Goal: Complete application form: Complete application form

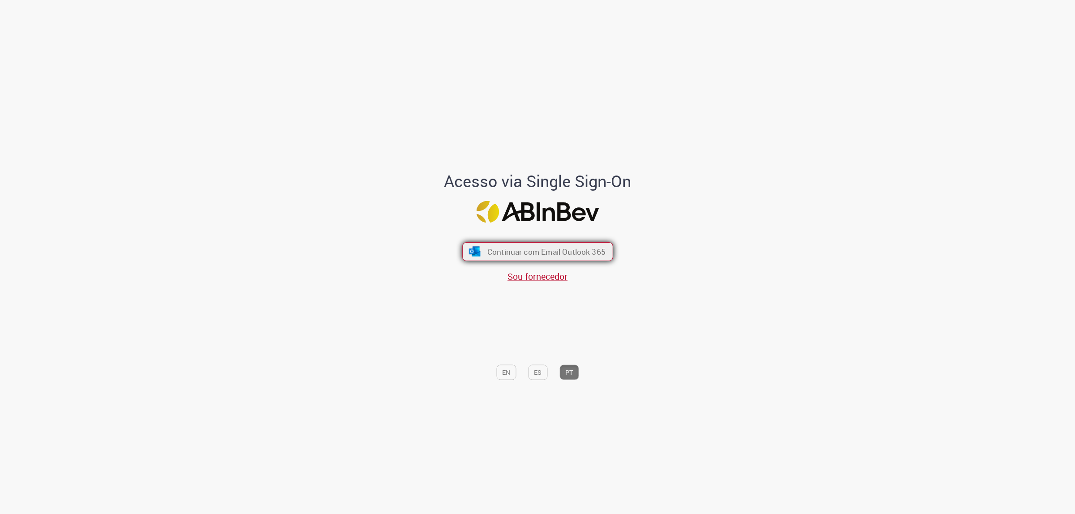
click at [535, 245] on button "Continuar com Email Outlook 365" at bounding box center [537, 251] width 151 height 19
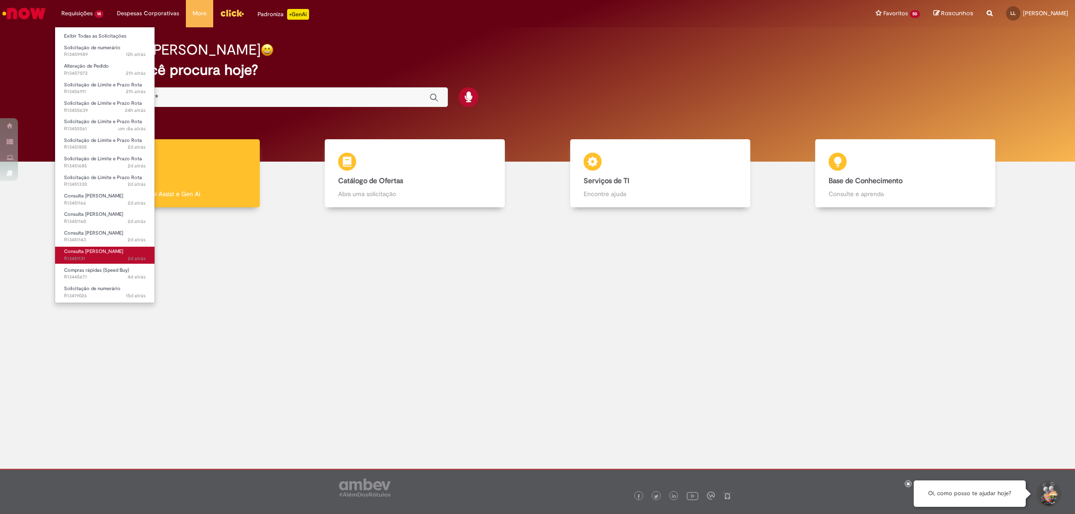
click at [98, 254] on span "Consulta [PERSON_NAME]" at bounding box center [93, 251] width 59 height 7
click at [94, 179] on span "Solicitação de Limite e Prazo Rota" at bounding box center [103, 177] width 78 height 7
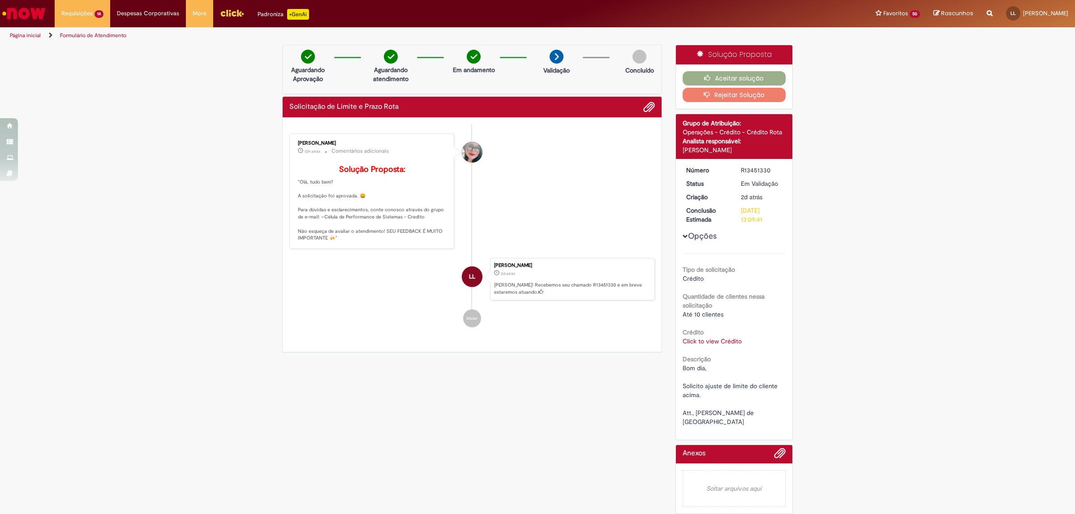
click at [728, 343] on link "Click to view Crédito" at bounding box center [711, 341] width 59 height 8
click at [710, 312] on td "86370" at bounding box center [720, 310] width 39 height 17
copy td "86370"
click at [715, 312] on td "86370" at bounding box center [720, 310] width 39 height 17
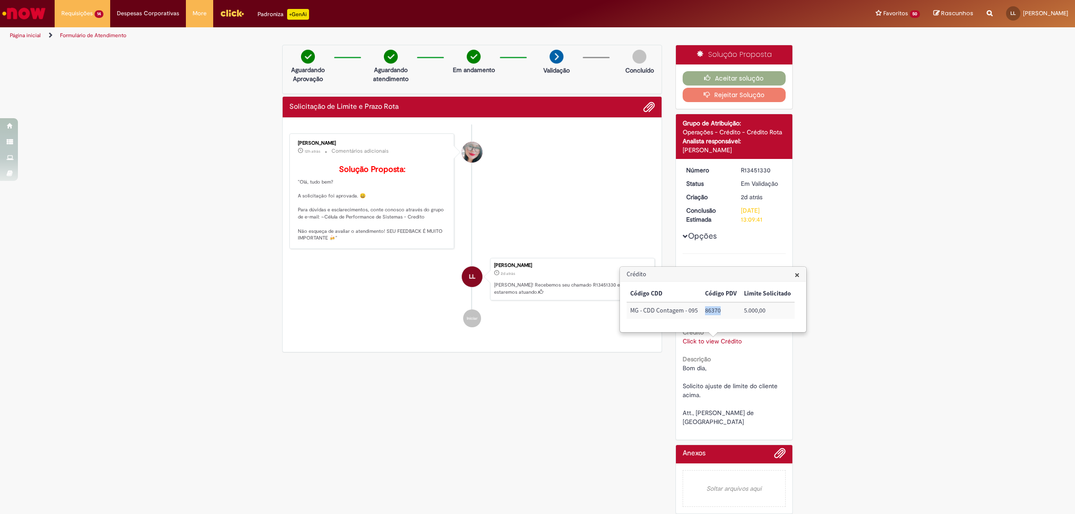
click at [715, 312] on td "86370" at bounding box center [720, 310] width 39 height 17
click at [797, 278] on span "×" at bounding box center [796, 275] width 5 height 12
click at [756, 169] on div "R13451330" at bounding box center [762, 170] width 42 height 9
copy div "R13451330"
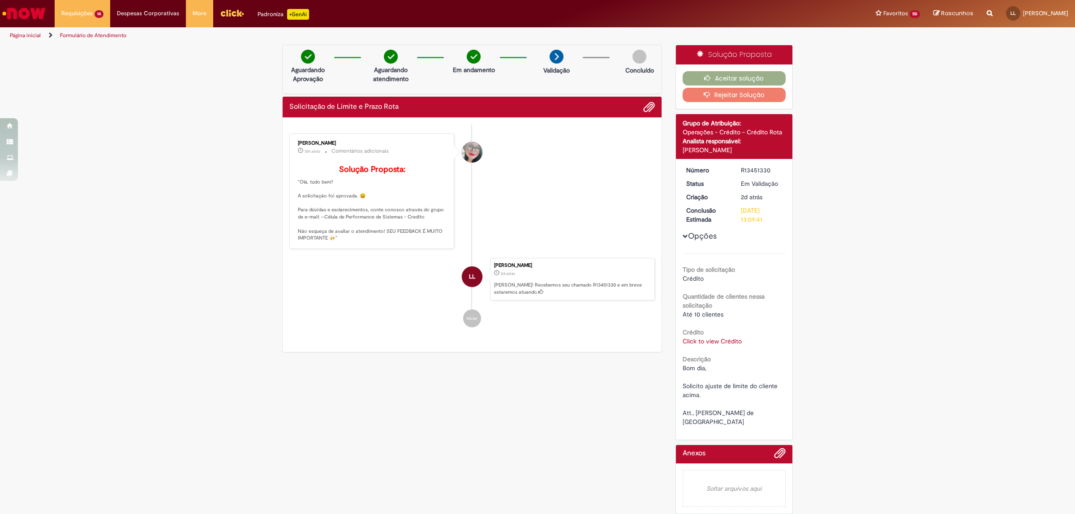
click at [711, 343] on link "Click to view Crédito" at bounding box center [711, 341] width 59 height 8
click at [711, 311] on td "86370" at bounding box center [720, 310] width 39 height 17
copy td "86370"
click at [712, 308] on td "86370" at bounding box center [720, 309] width 39 height 17
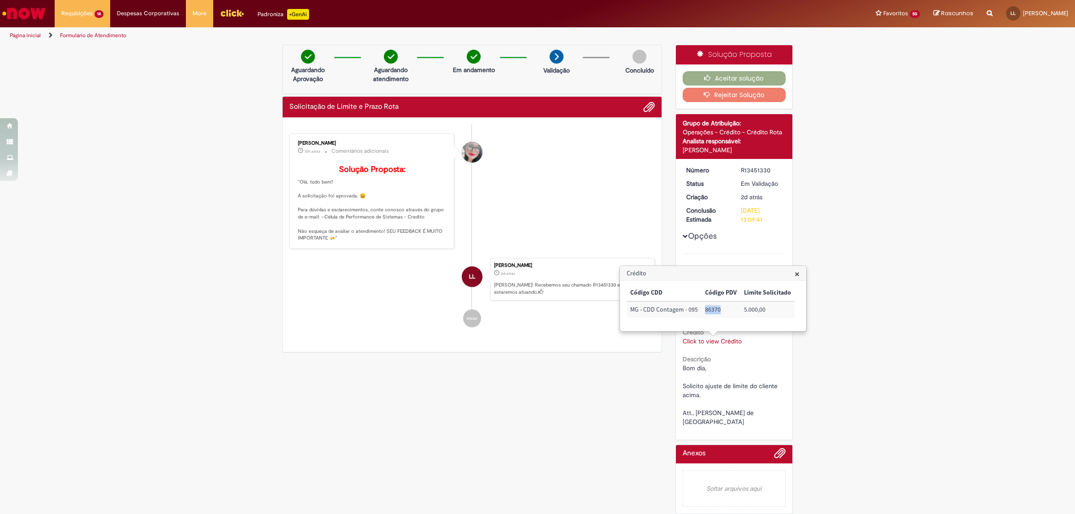
click at [712, 308] on td "86370" at bounding box center [720, 309] width 39 height 17
copy td "86370"
click at [744, 169] on div "R13451330" at bounding box center [762, 170] width 42 height 9
copy div "R13451330"
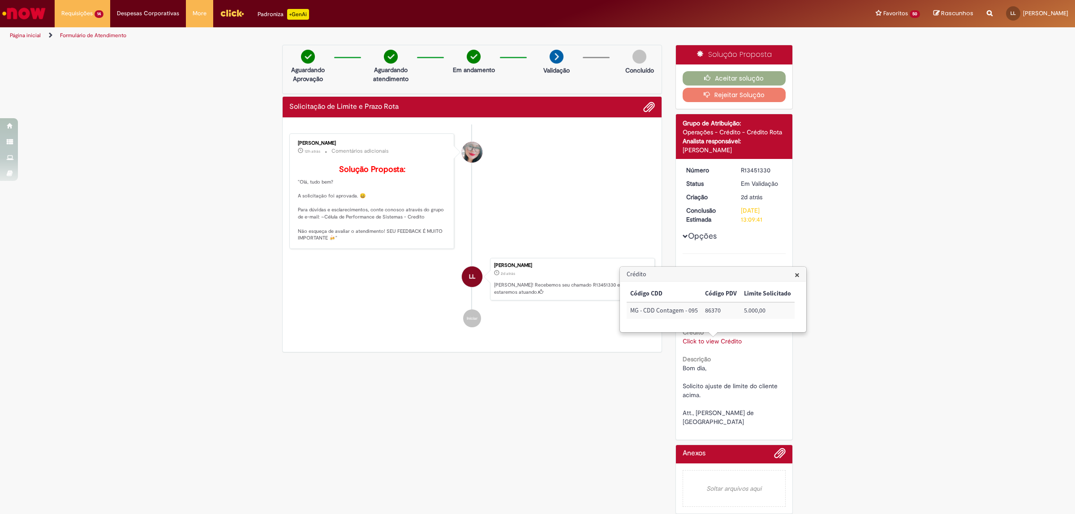
click at [797, 274] on span "×" at bounding box center [796, 275] width 5 height 12
click at [733, 76] on button "Aceitar solução" at bounding box center [733, 78] width 103 height 14
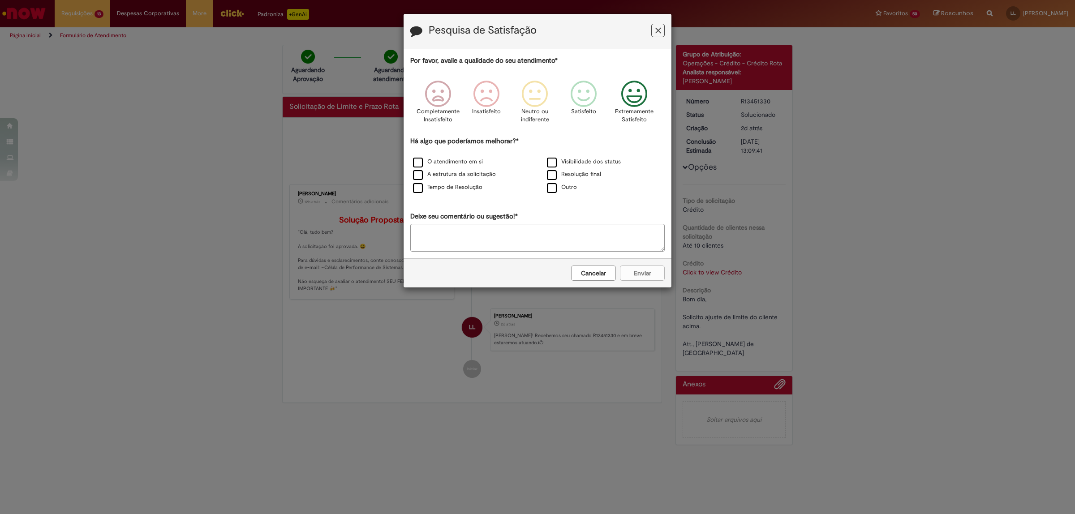
click at [647, 99] on icon "Feedback" at bounding box center [634, 94] width 34 height 27
click at [417, 160] on label "O atendimento em si" at bounding box center [448, 162] width 70 height 9
click at [420, 181] on div "O atendimento em si Visibilidade dos status A estrutura da solicitação Resoluçã…" at bounding box center [537, 175] width 268 height 39
click at [420, 182] on div "Tempo de Resolução" at bounding box center [470, 187] width 134 height 13
click at [419, 174] on label "A estrutura da solicitação" at bounding box center [454, 174] width 83 height 9
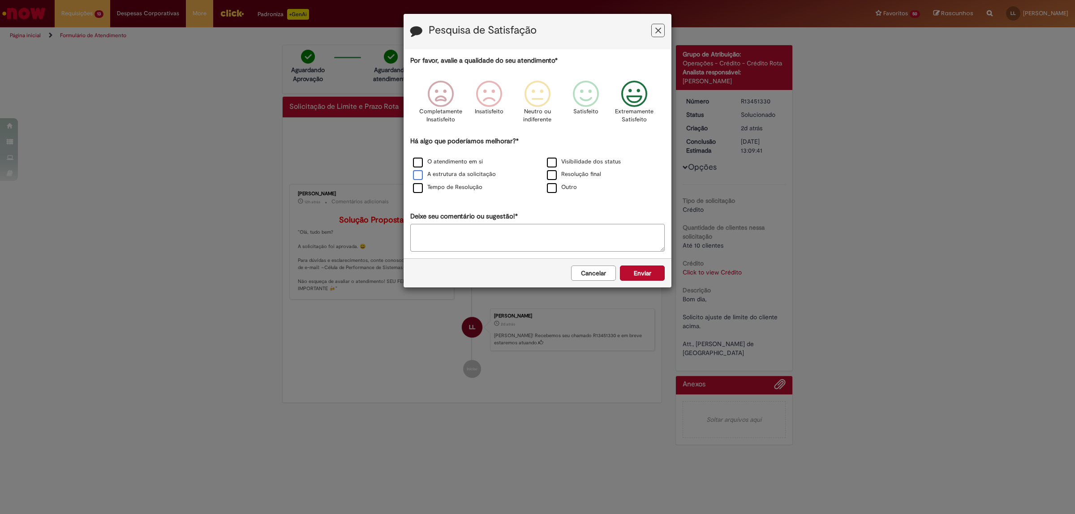
click at [421, 179] on label "A estrutura da solicitação" at bounding box center [454, 174] width 83 height 9
click at [421, 185] on label "Tempo de Resolução" at bounding box center [447, 187] width 69 height 9
click at [416, 179] on label "A estrutura da solicitação" at bounding box center [454, 174] width 83 height 9
click at [625, 272] on button "Enviar" at bounding box center [642, 273] width 45 height 15
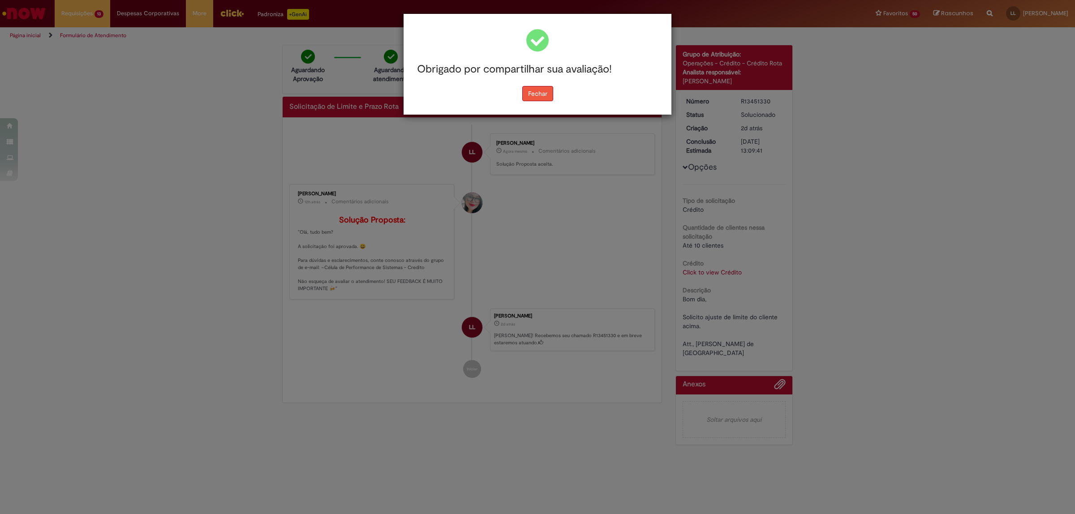
click at [532, 90] on button "Fechar" at bounding box center [537, 93] width 31 height 15
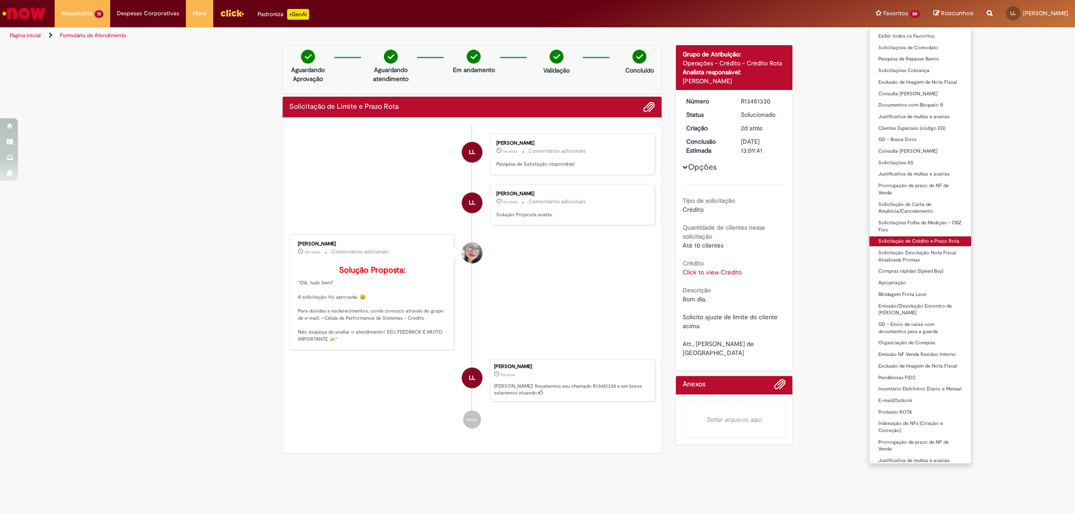
click at [859, 244] on link "Solicitação de Crédito e Prazo Rota" at bounding box center [920, 241] width 102 height 10
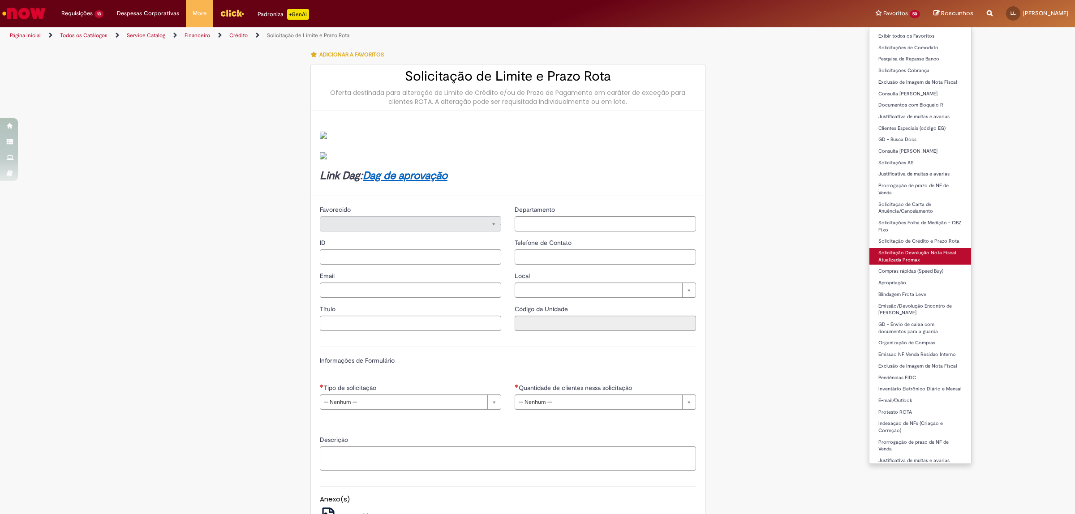
type input "********"
type input "**********"
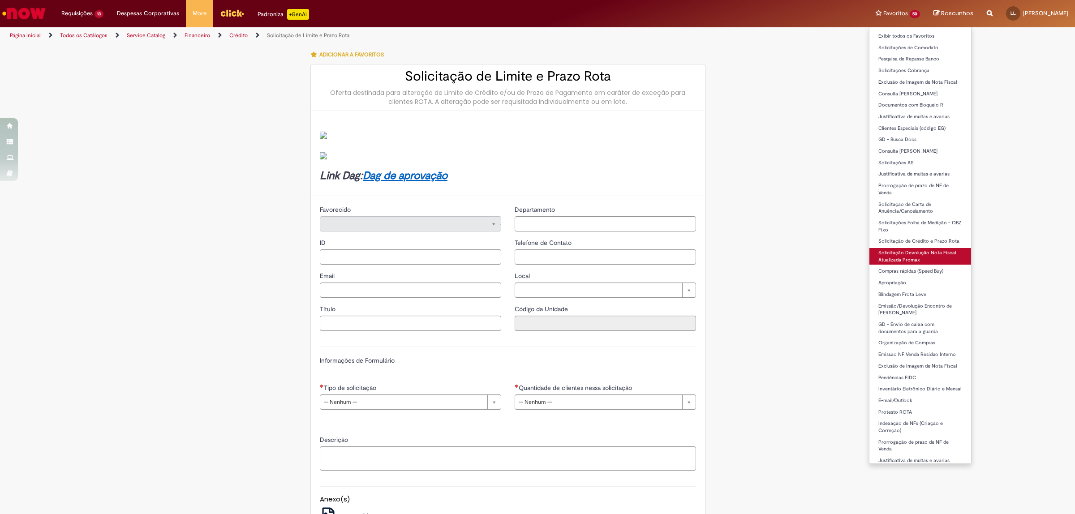
type input "****"
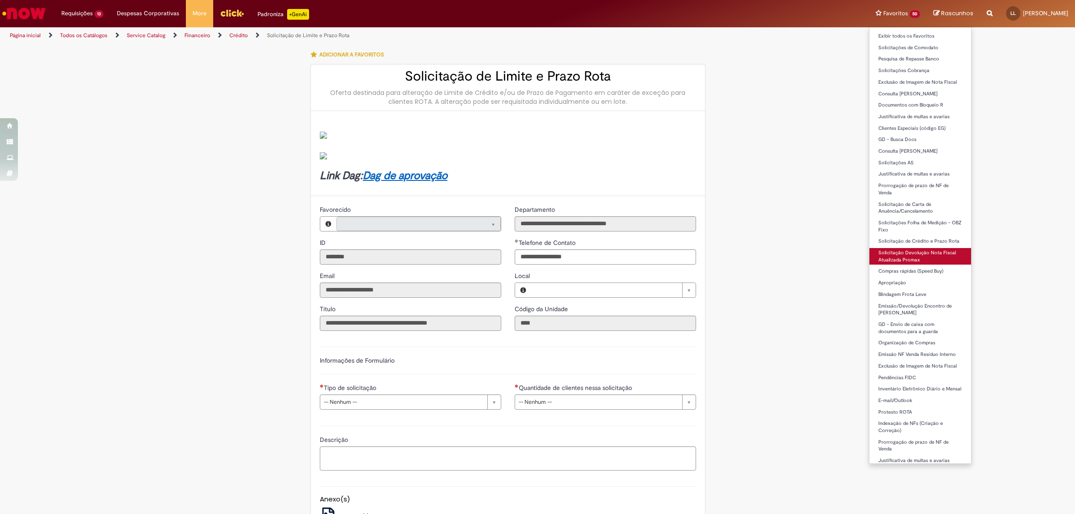
type input "**********"
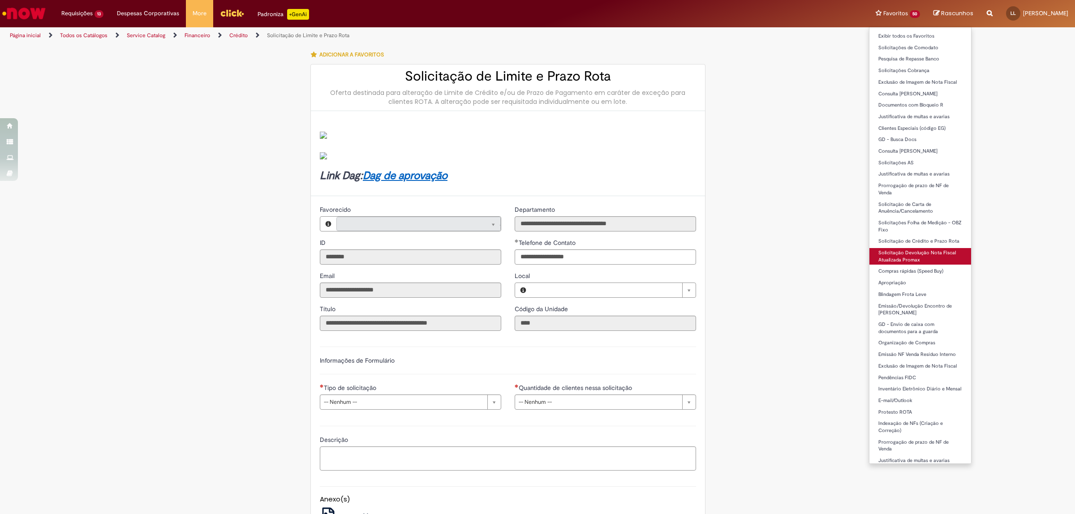
type input "**********"
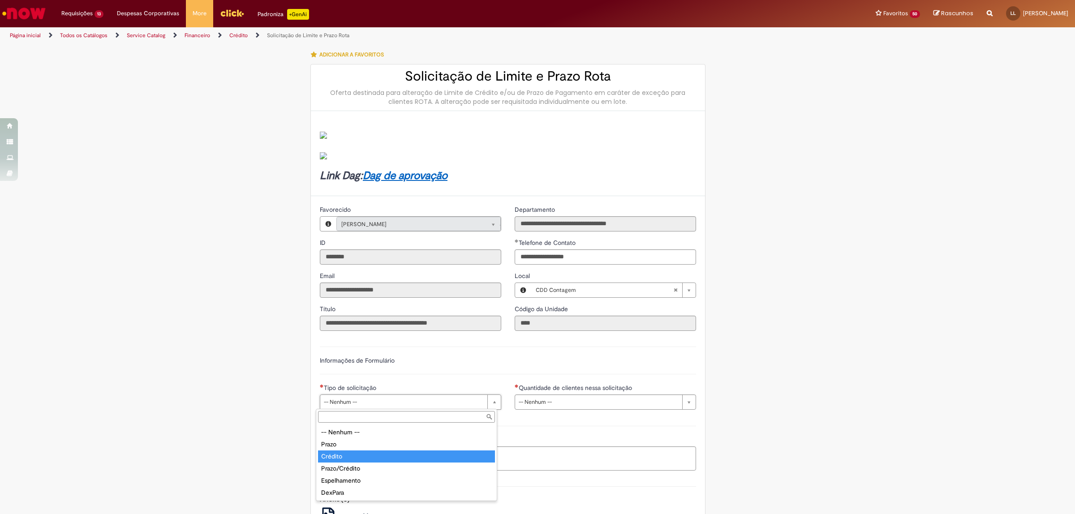
type input "*******"
select select "*******"
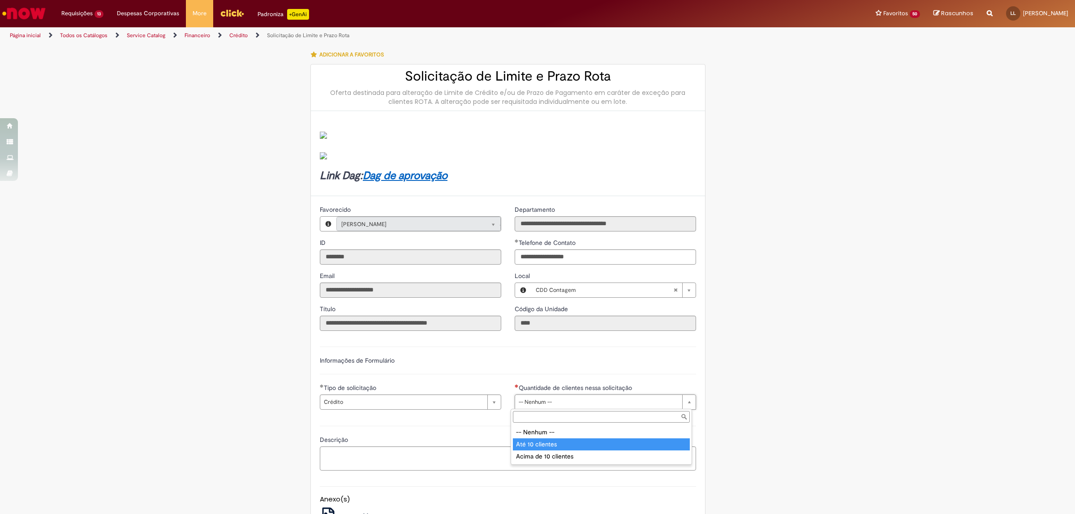
type input "**********"
select select "*********"
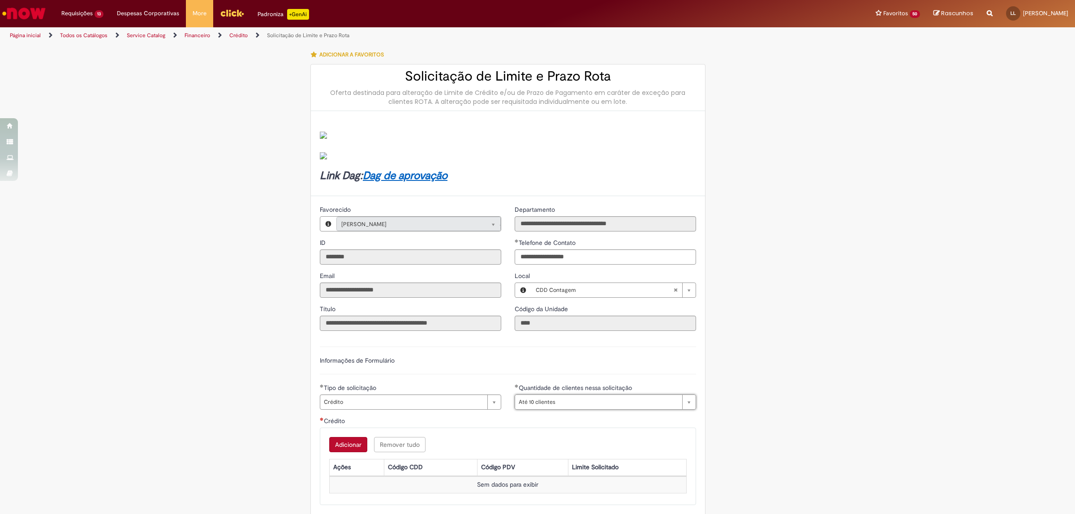
click at [351, 411] on button "Adicionar" at bounding box center [348, 444] width 38 height 15
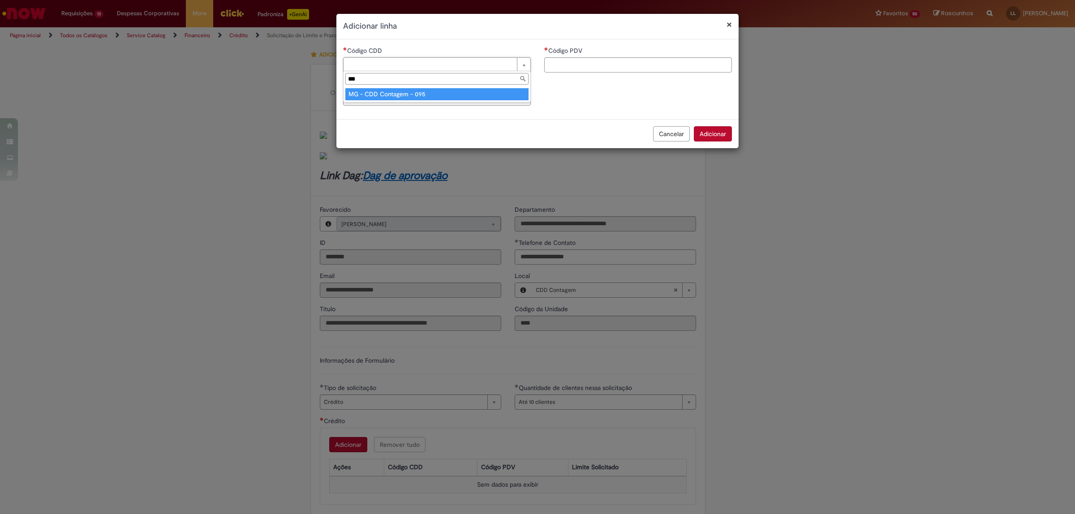
type input "***"
click at [455, 86] on div "Código CDD *** MG - CDD Contagem - 095" at bounding box center [437, 87] width 188 height 32
type input "**********"
click at [578, 61] on input "Código PDV" at bounding box center [638, 64] width 188 height 15
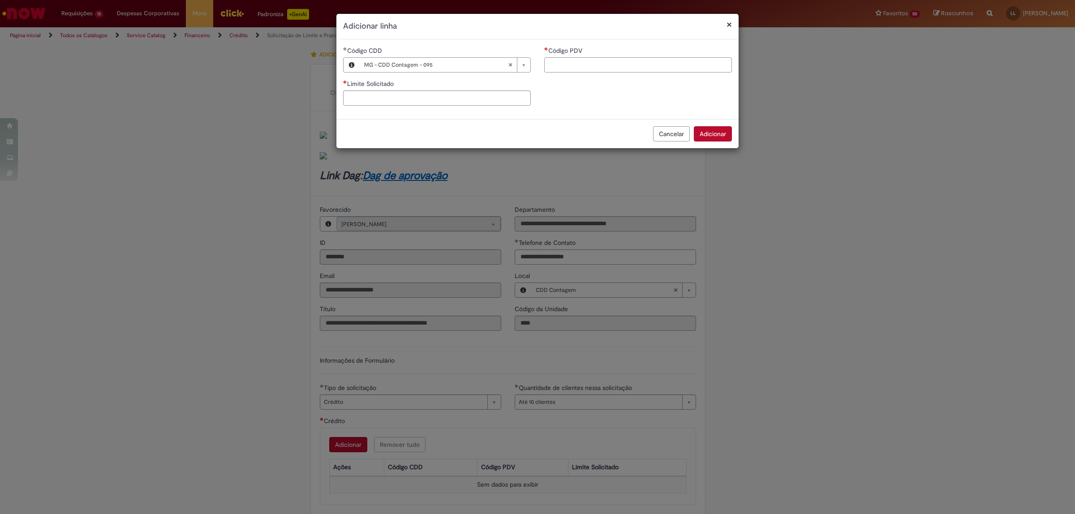
paste input "*****"
type input "*****"
click at [463, 99] on input "Limite Solicitado" at bounding box center [437, 97] width 188 height 15
type input "********"
click at [717, 137] on button "Adicionar" at bounding box center [713, 133] width 38 height 15
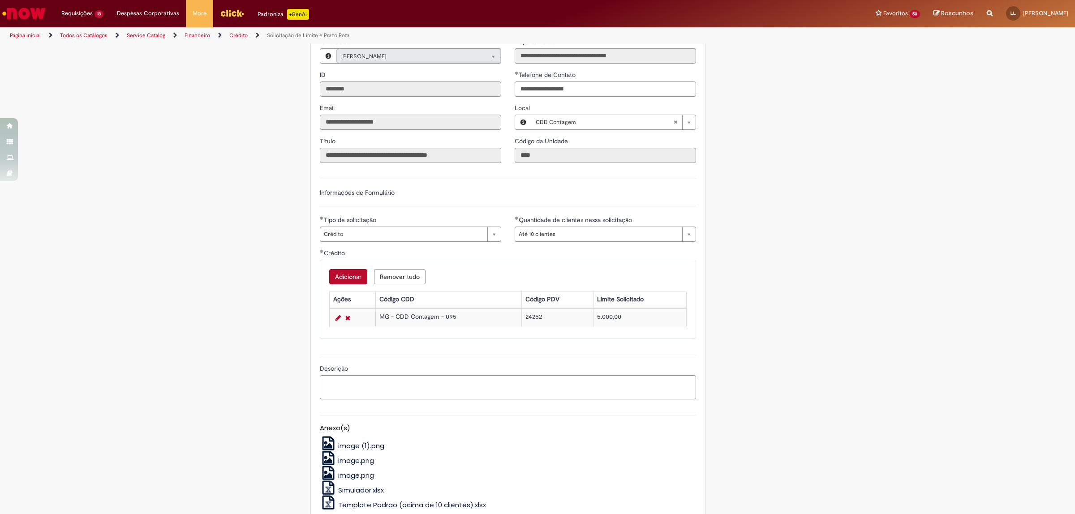
scroll to position [224, 0]
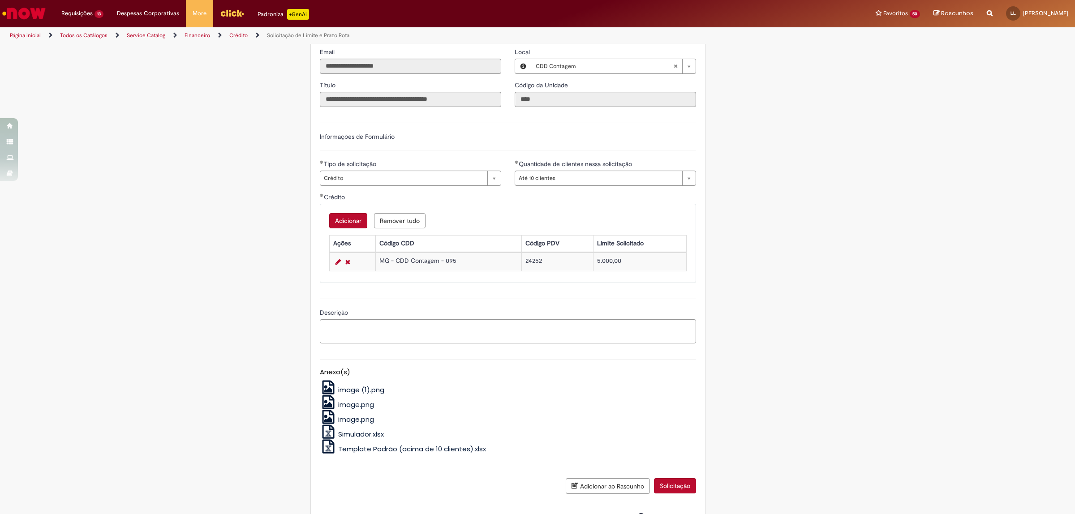
click at [518, 338] on textarea "Descrição" at bounding box center [508, 331] width 376 height 25
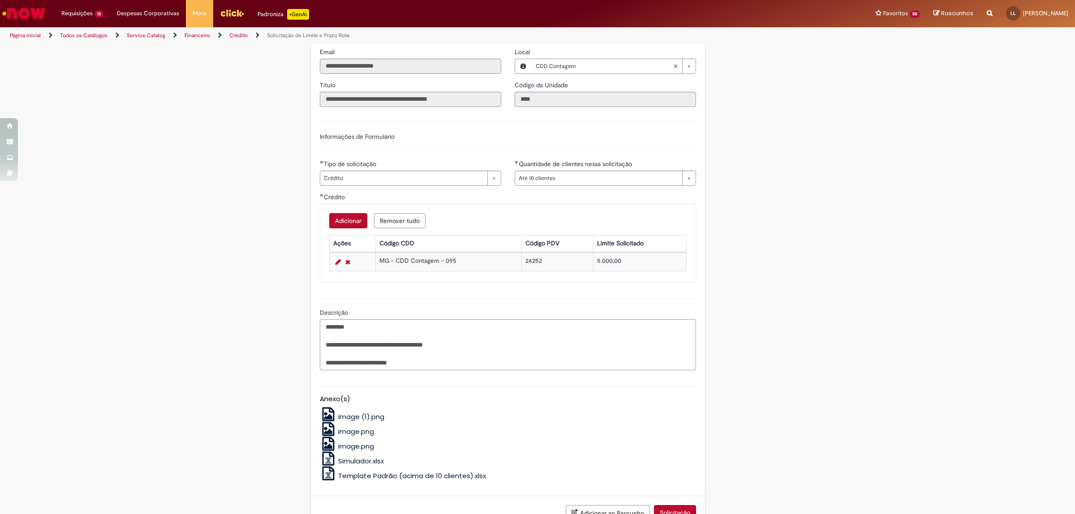
scroll to position [291, 0]
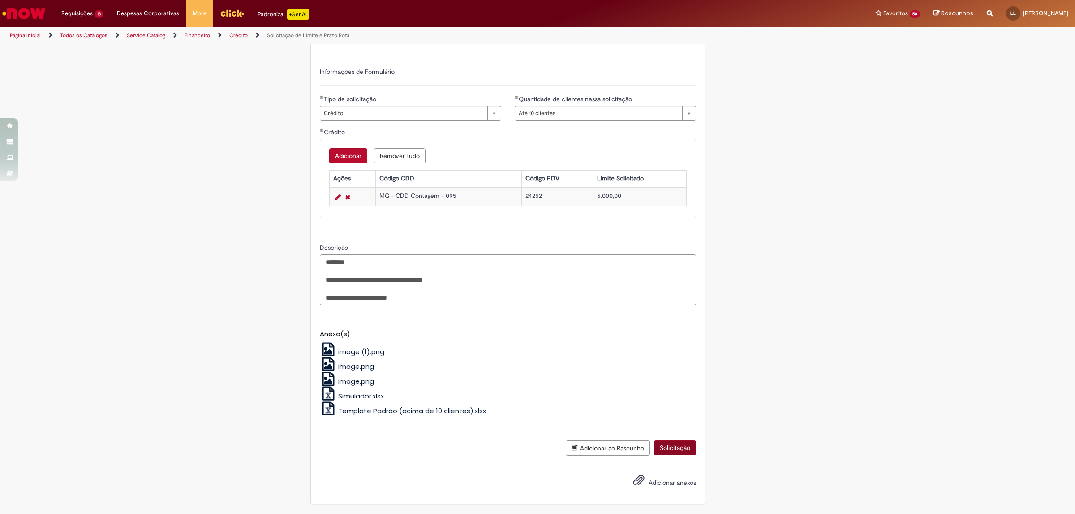
type textarea "**********"
click at [686, 411] on button "Solicitação" at bounding box center [675, 447] width 42 height 15
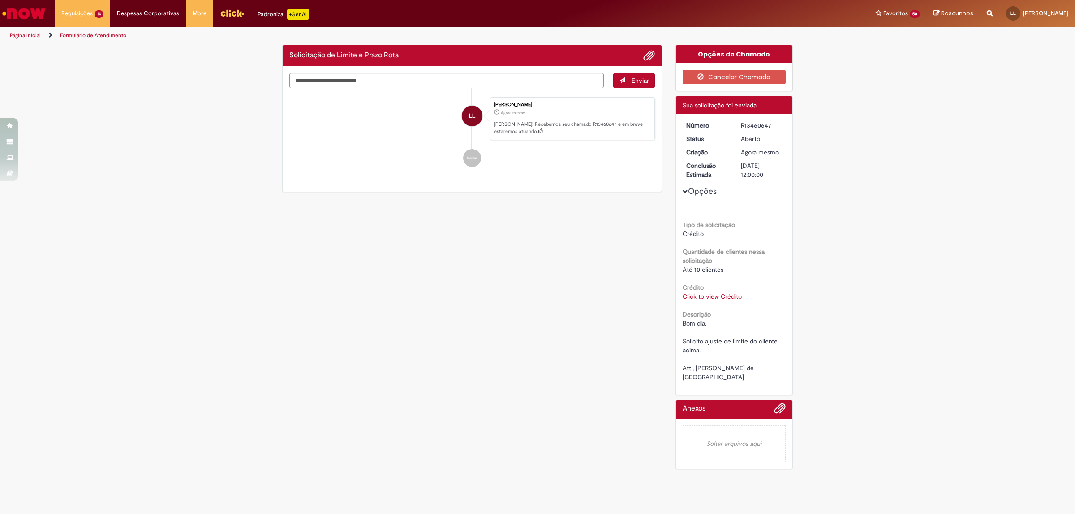
click at [753, 128] on div "R13460647" at bounding box center [762, 125] width 42 height 9
copy div "R13460647"
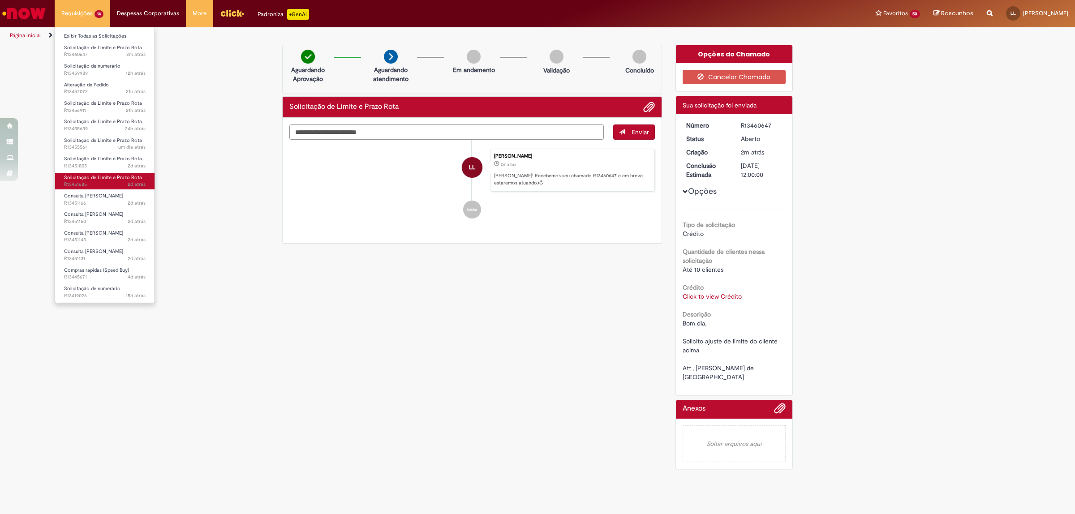
click at [96, 186] on span "2d atrás 2 dias atrás R13451685" at bounding box center [104, 184] width 81 height 7
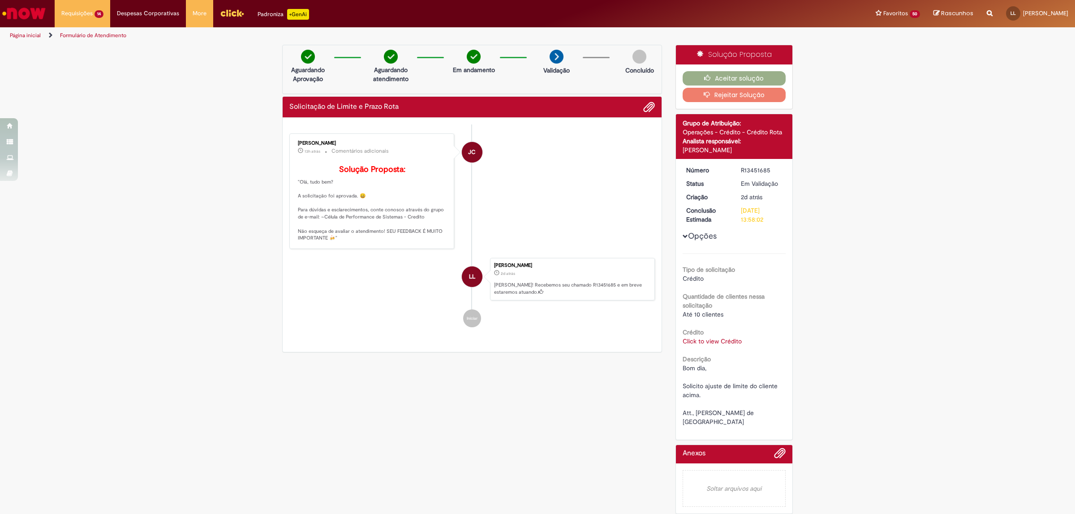
click at [721, 343] on link "Click to view Crédito" at bounding box center [711, 341] width 59 height 8
click at [713, 311] on td "39453" at bounding box center [720, 310] width 39 height 17
copy td "39453"
click at [766, 171] on div "R13451685" at bounding box center [762, 170] width 42 height 9
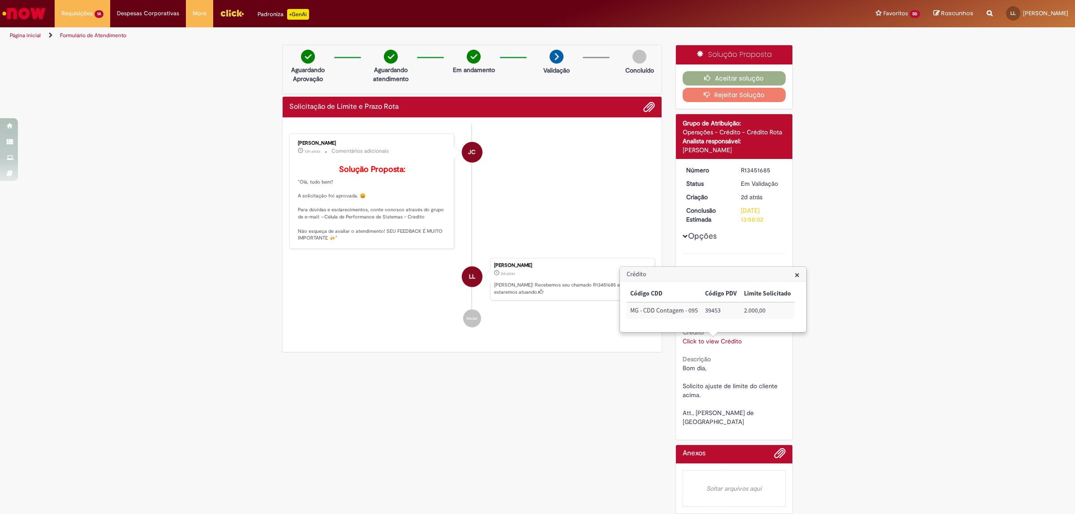
click at [766, 171] on div "R13451685" at bounding box center [762, 170] width 42 height 9
copy div "R13451685"
click at [794, 274] on span "×" at bounding box center [796, 275] width 5 height 12
click at [740, 81] on button "Aceitar solução" at bounding box center [733, 78] width 103 height 14
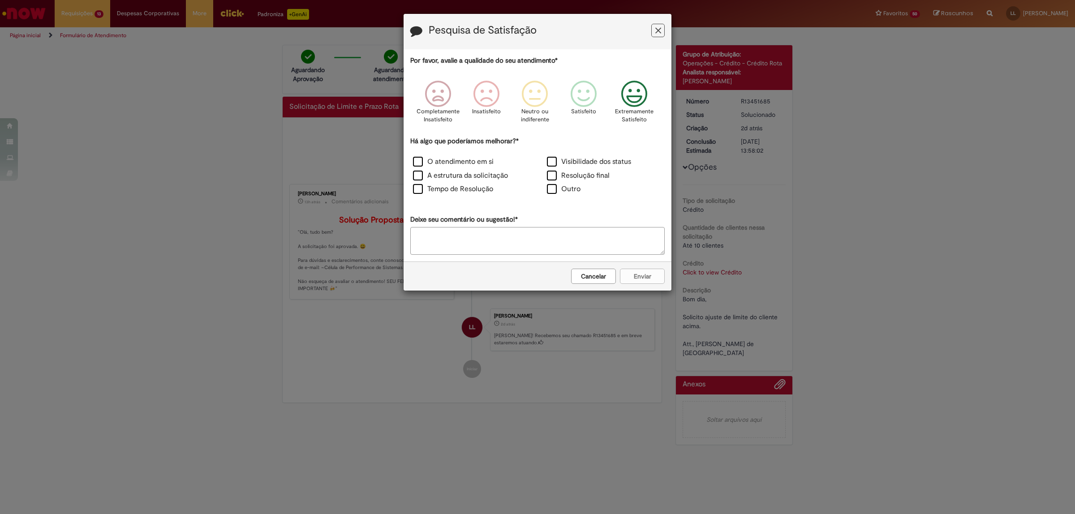
click at [628, 102] on icon "Feedback" at bounding box center [634, 94] width 34 height 27
click at [420, 168] on div "O atendimento em si" at bounding box center [470, 163] width 132 height 12
click at [419, 160] on label "O atendimento em si" at bounding box center [453, 162] width 81 height 10
click at [420, 180] on div "A estrutura da solicitação" at bounding box center [470, 177] width 132 height 12
click at [419, 176] on label "A estrutura da solicitação" at bounding box center [460, 176] width 95 height 10
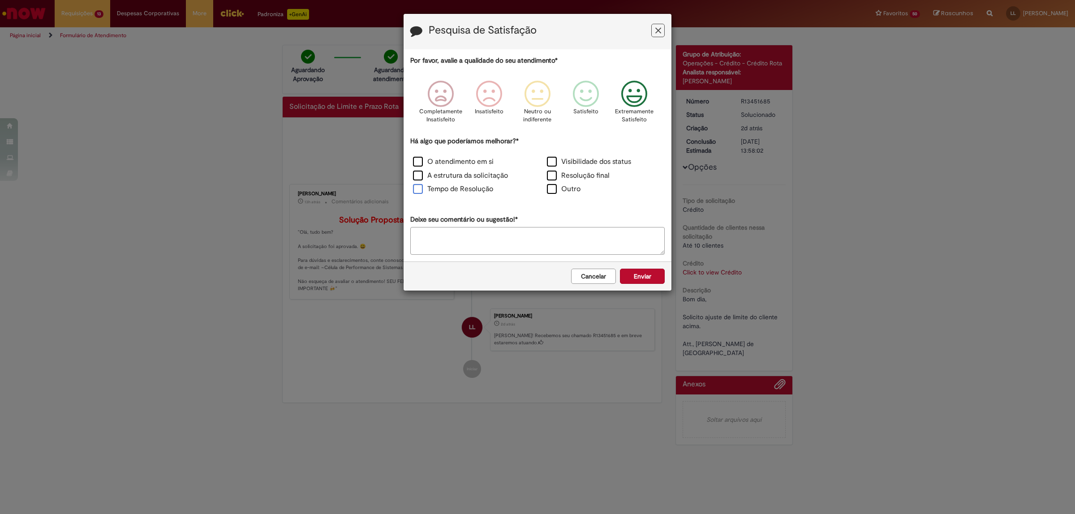
click at [425, 188] on label "Tempo de Resolução" at bounding box center [453, 189] width 80 height 10
click at [421, 188] on label "Tempo de Resolução" at bounding box center [453, 189] width 80 height 10
drag, startPoint x: 420, startPoint y: 186, endPoint x: 466, endPoint y: 191, distance: 46.3
click at [419, 187] on label "Tempo de Resolução" at bounding box center [453, 189] width 80 height 10
click at [639, 271] on button "Enviar" at bounding box center [642, 276] width 45 height 15
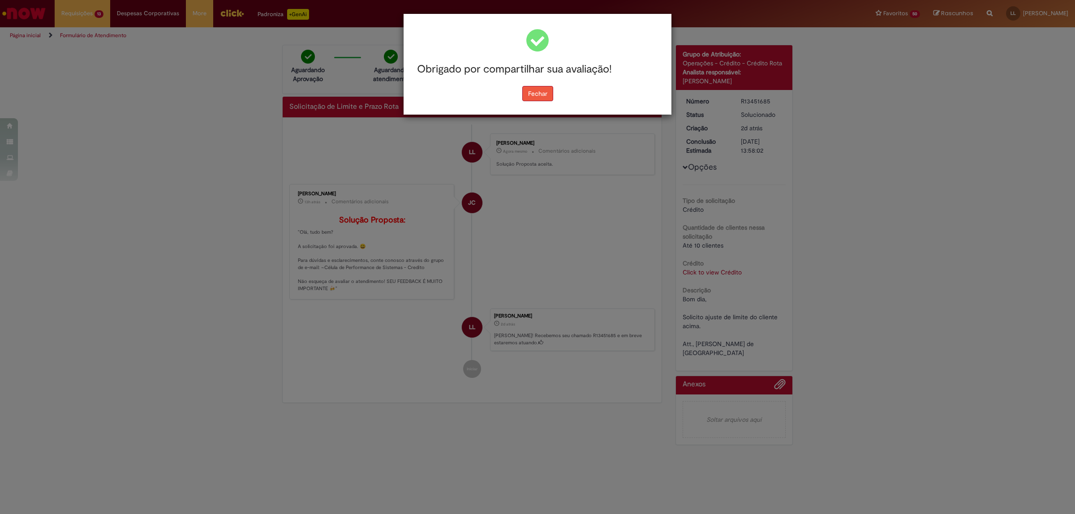
click at [533, 88] on button "Fechar" at bounding box center [537, 93] width 31 height 15
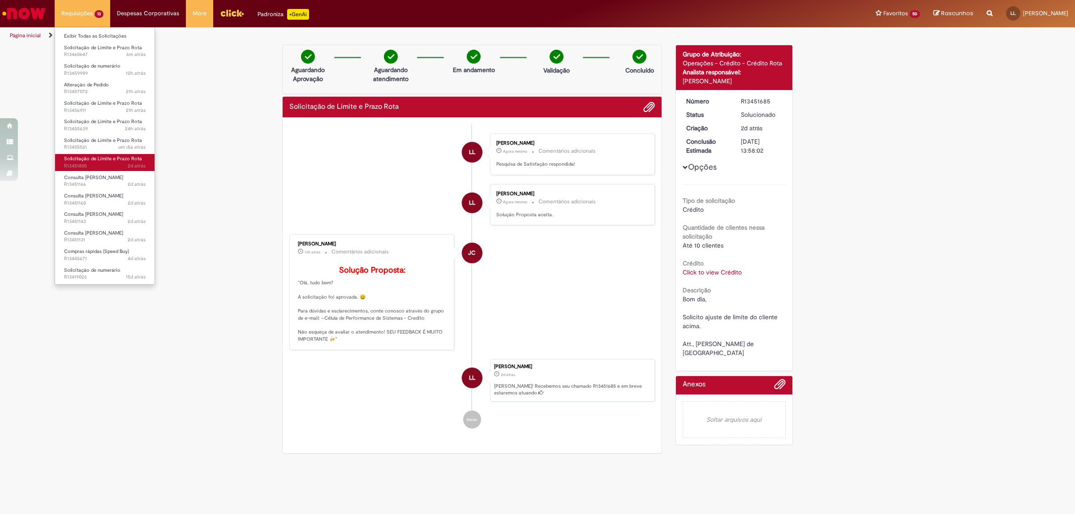
click at [122, 160] on span "Solicitação de Limite e Prazo Rota" at bounding box center [103, 158] width 78 height 7
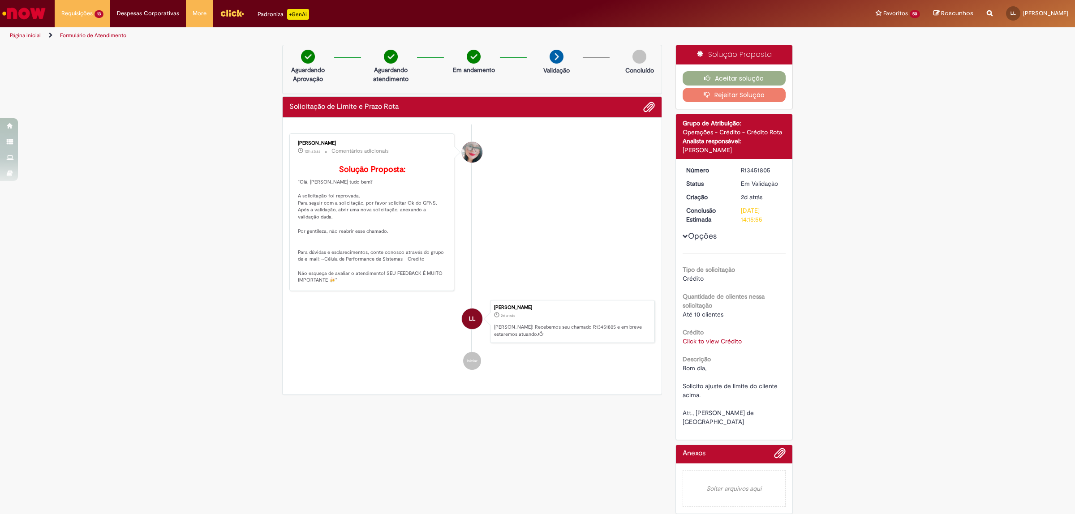
click at [710, 339] on link "Click to view Crédito" at bounding box center [711, 341] width 59 height 8
click at [715, 341] on link "Click to view Crédito" at bounding box center [711, 341] width 59 height 8
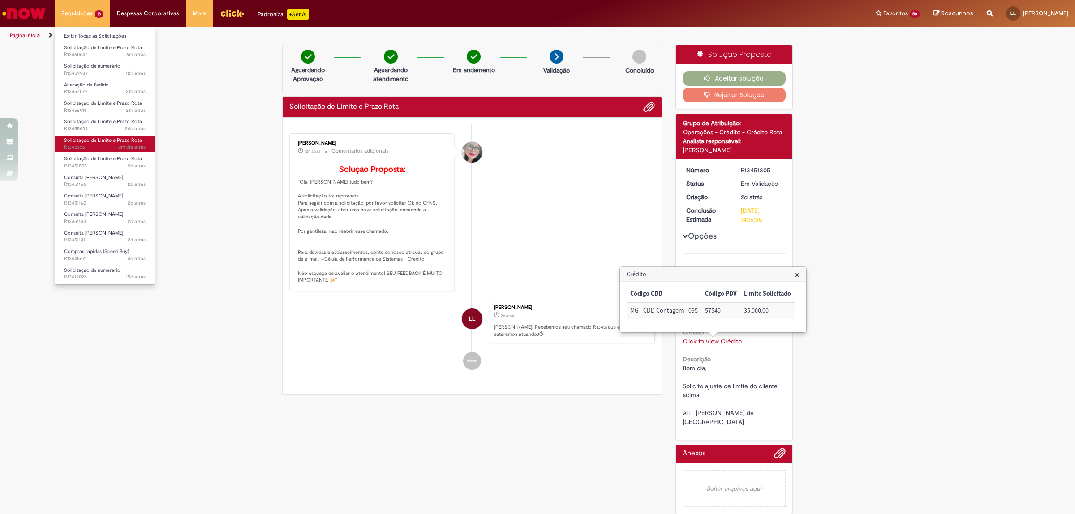
click at [130, 137] on span "Solicitação de Limite e Prazo Rota" at bounding box center [103, 140] width 78 height 7
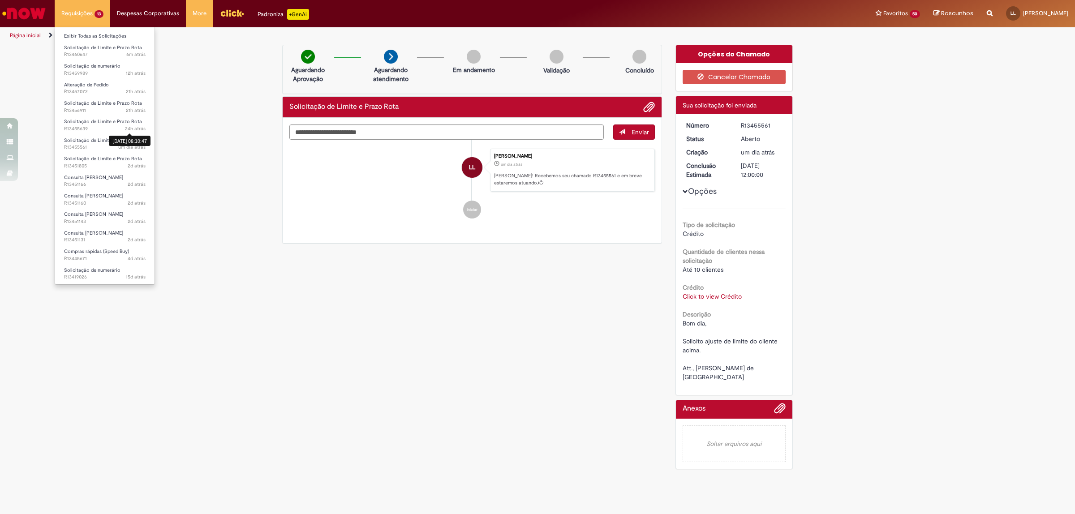
click at [110, 115] on li "Solicitação de Limite e Prazo Rota 24h atrás 24 horas atrás [DATE] 08:10:47 R13…" at bounding box center [104, 124] width 99 height 18
click at [112, 118] on span "Solicitação de Limite e Prazo Rota" at bounding box center [103, 121] width 78 height 7
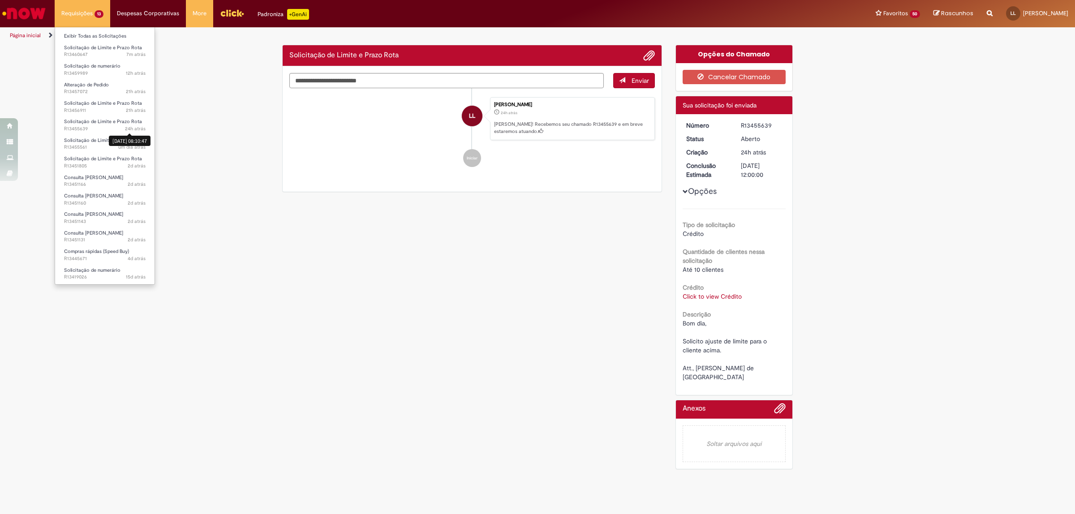
click at [112, 98] on li "Solicitação de Limite e Prazo Rota 21h atrás 21 horas atrás R13456911" at bounding box center [104, 106] width 99 height 18
click at [114, 102] on span "Solicitação de Limite e Prazo Rota" at bounding box center [103, 103] width 78 height 7
click at [110, 156] on span "Solicitação de Limite e Prazo Rota" at bounding box center [103, 158] width 78 height 7
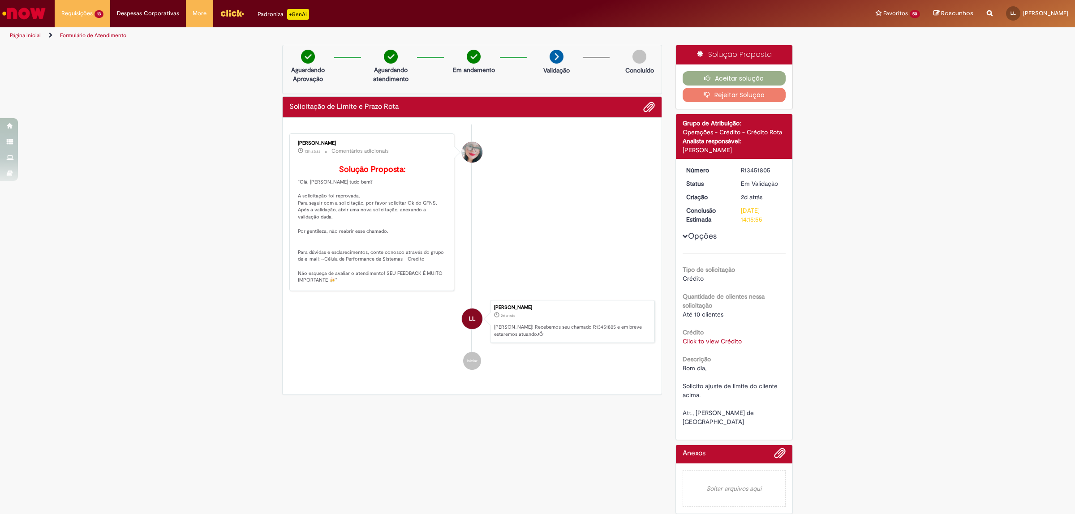
click at [706, 343] on link "Click to view Crédito" at bounding box center [711, 341] width 59 height 8
click at [704, 342] on link "Click to view Crédito" at bounding box center [711, 341] width 59 height 8
click at [645, 108] on span "Adicionar anexos" at bounding box center [648, 107] width 11 height 11
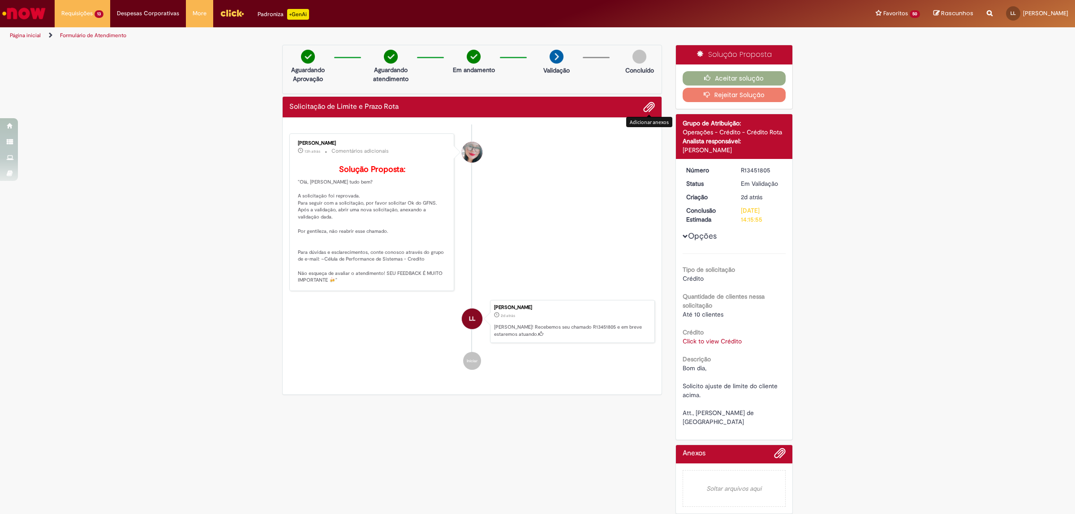
click at [641, 112] on li at bounding box center [645, 107] width 18 height 12
click at [646, 108] on span "Adicionar anexos" at bounding box center [648, 107] width 11 height 11
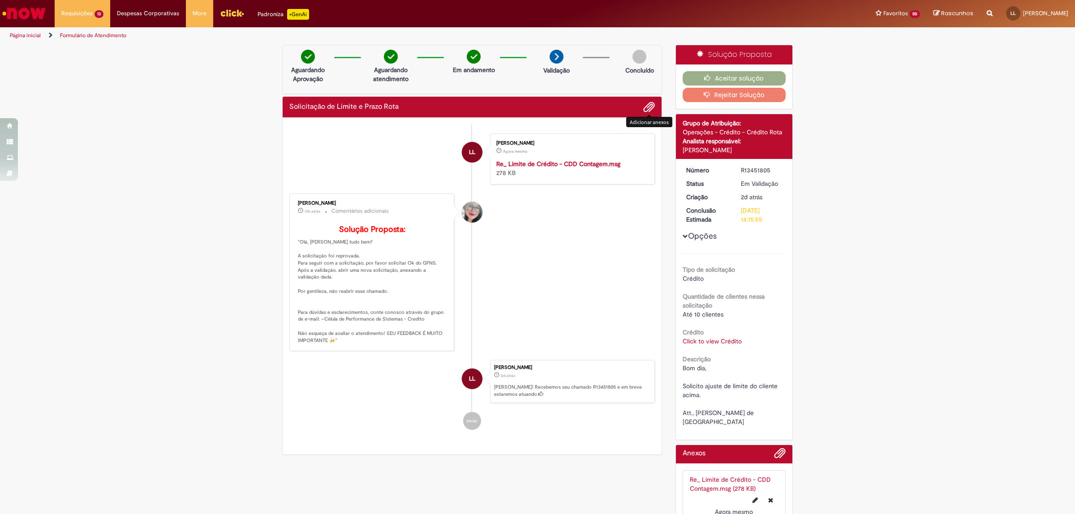
click at [748, 169] on div "R13451805" at bounding box center [762, 170] width 42 height 9
copy div "R13451805"
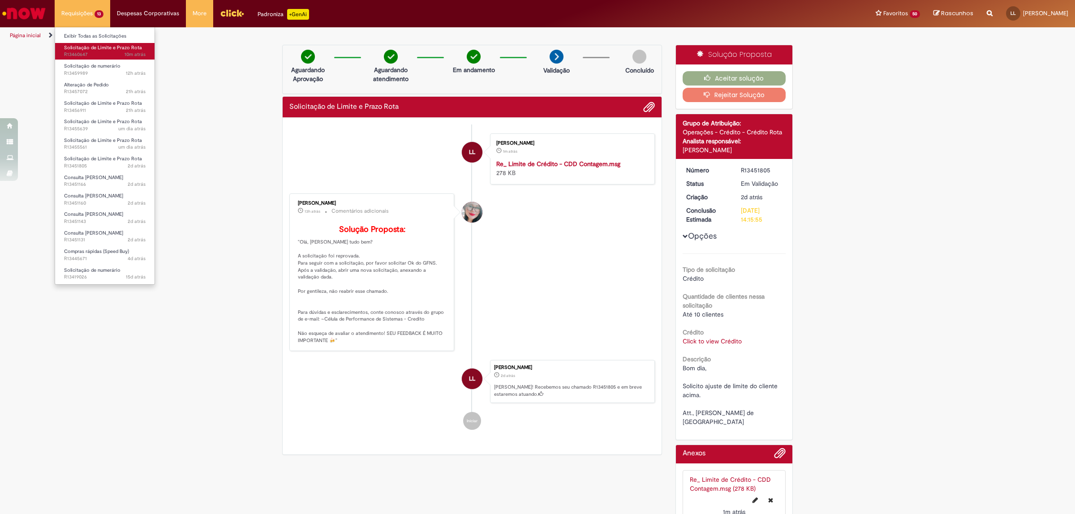
click at [86, 56] on span "10m atrás 10 minutos atrás R13460647" at bounding box center [104, 54] width 81 height 7
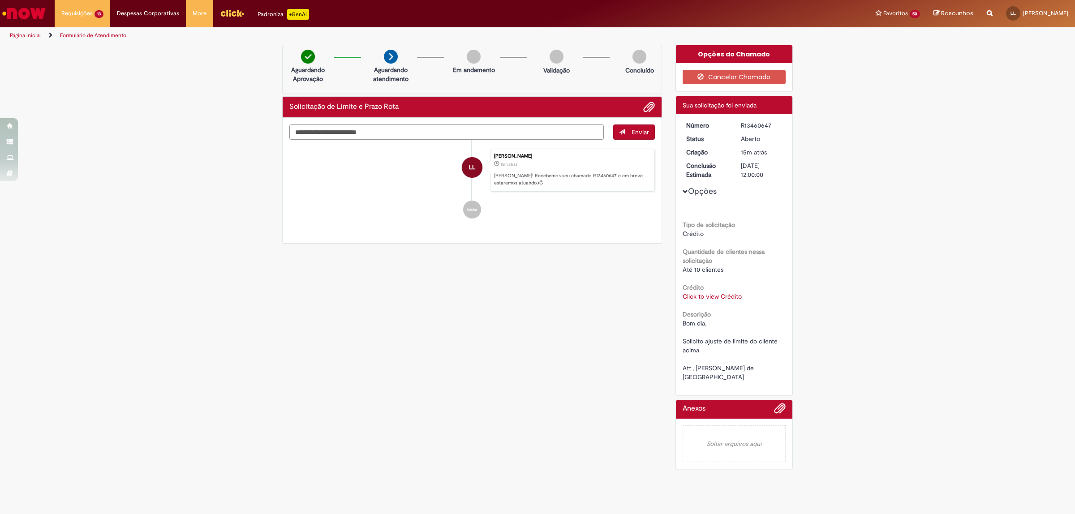
click at [198, 384] on div "Verificar Código de Barras Aguardando Aprovação Aguardando atendimento Em andam…" at bounding box center [537, 259] width 1075 height 429
click at [104, 243] on span "2d atrás 2 dias atrás R13451131" at bounding box center [104, 239] width 81 height 7
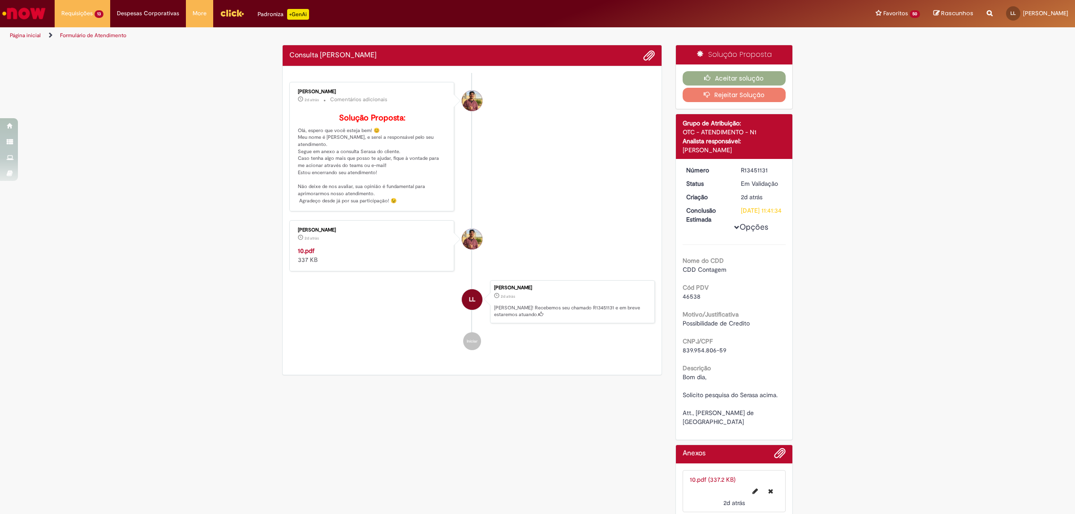
click at [690, 300] on span "46538" at bounding box center [691, 296] width 18 height 8
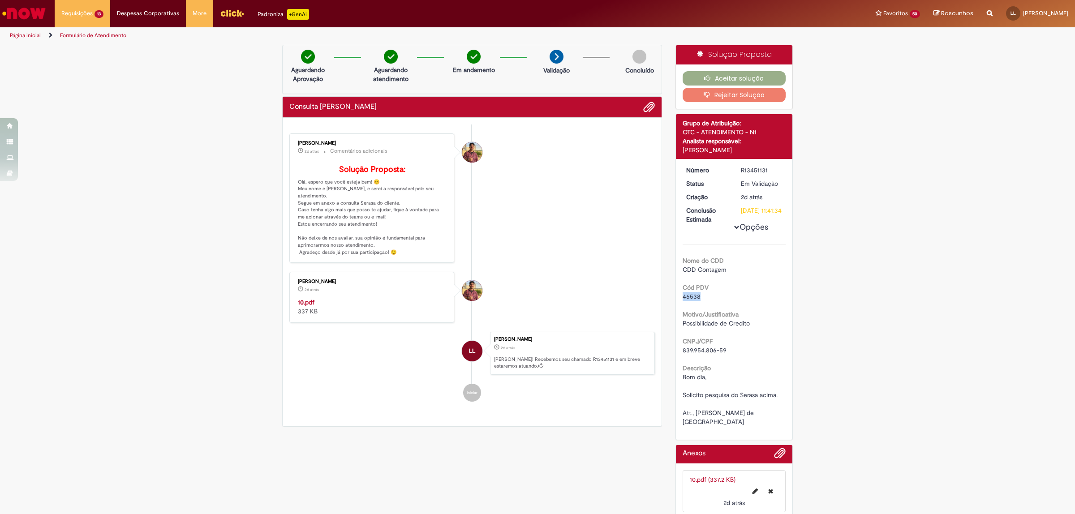
copy span "46538"
click at [299, 306] on div "[DATE] 10:12:18" at bounding box center [307, 301] width 42 height 10
click at [298, 306] on strong "10.pdf" at bounding box center [306, 302] width 17 height 8
click at [268, 383] on div "Verificar Código de Barras Aguardando Aprovação Aguardando atendimento Em andam…" at bounding box center [537, 284] width 1075 height 479
click at [693, 79] on button "Aceitar solução" at bounding box center [733, 78] width 103 height 14
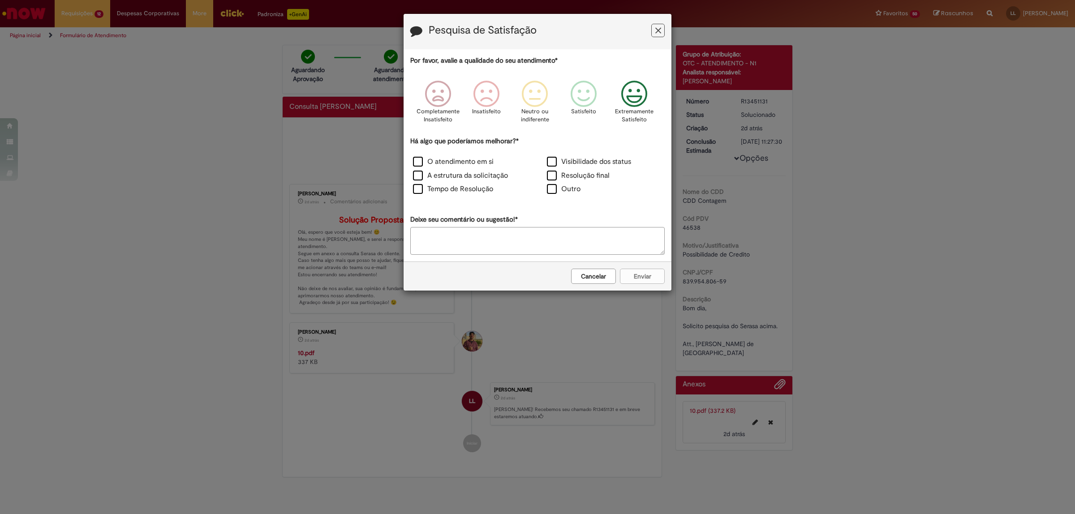
click at [638, 94] on icon "Feedback" at bounding box center [634, 94] width 34 height 27
click at [415, 157] on div "O atendimento em si" at bounding box center [470, 163] width 134 height 14
click at [417, 162] on label "O atendimento em si" at bounding box center [453, 162] width 81 height 10
click at [420, 173] on label "A estrutura da solicitação" at bounding box center [460, 176] width 95 height 10
click at [424, 191] on label "Tempo de Resolução" at bounding box center [453, 189] width 80 height 10
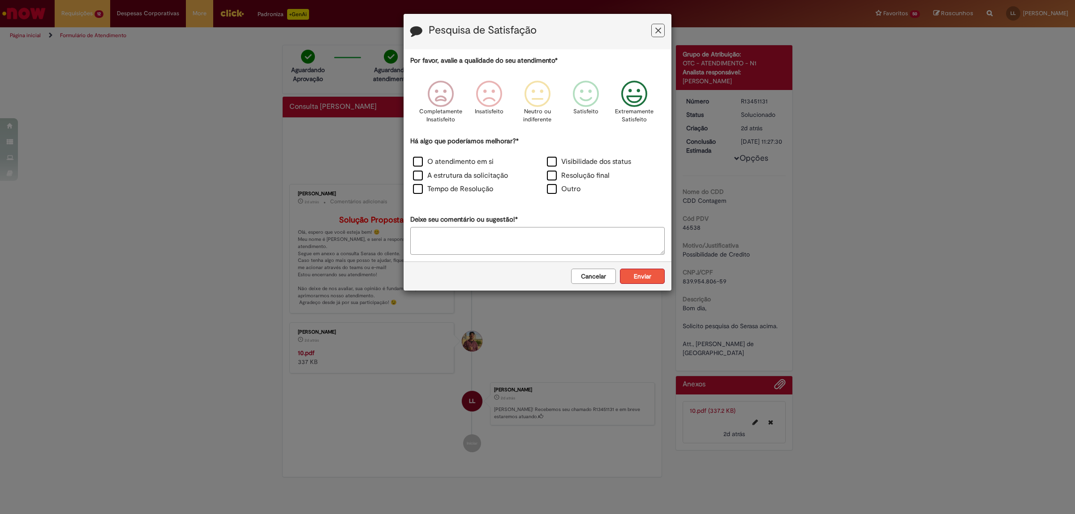
click at [660, 272] on button "Enviar" at bounding box center [642, 276] width 45 height 15
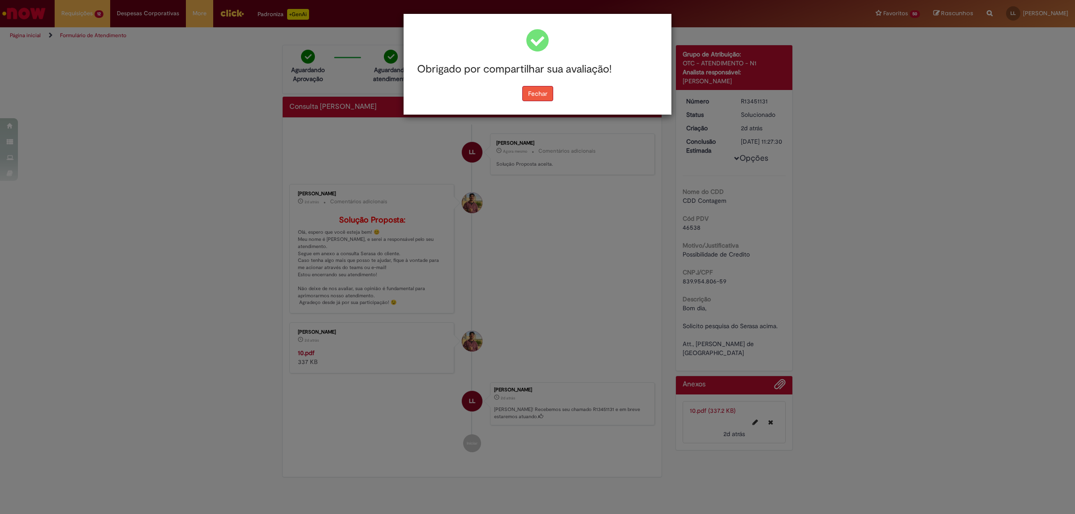
click at [539, 91] on button "Fechar" at bounding box center [537, 93] width 31 height 15
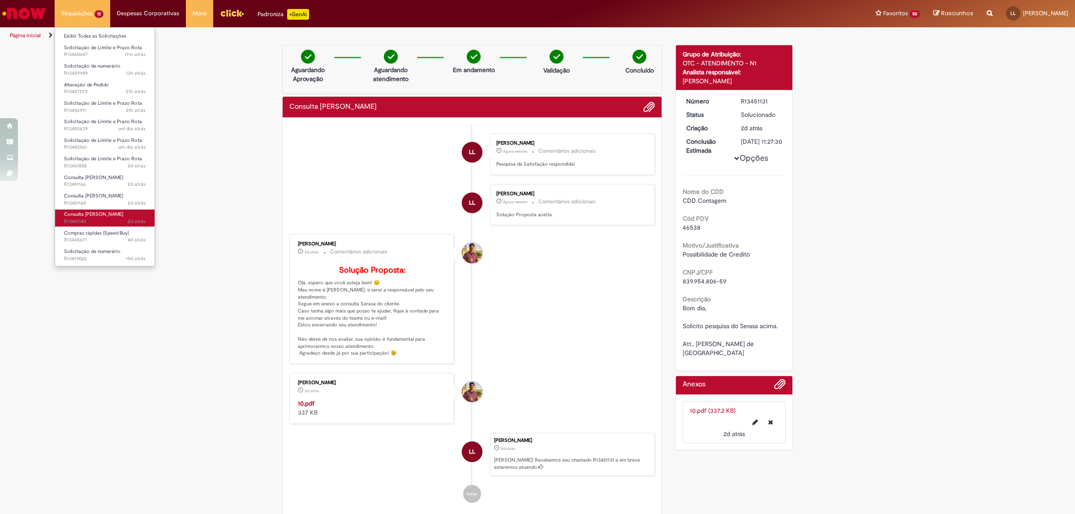
click at [107, 211] on link "Consulta Serasa 2d atrás 2 dias atrás R13451143" at bounding box center [104, 218] width 99 height 17
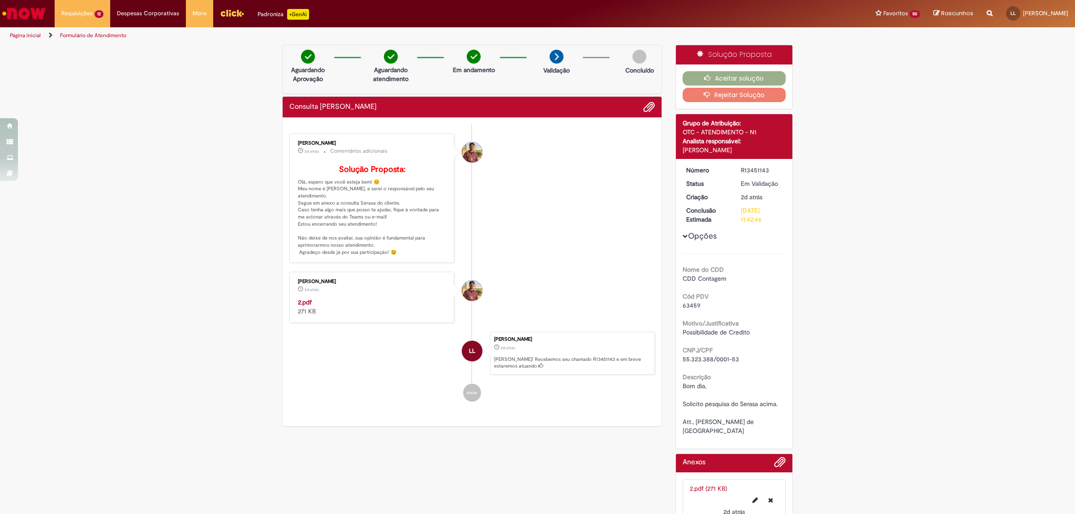
click at [688, 301] on span "63459" at bounding box center [691, 305] width 18 height 8
click at [298, 306] on strong "2.pdf" at bounding box center [305, 302] width 14 height 8
click at [710, 80] on icon "button" at bounding box center [709, 78] width 11 height 6
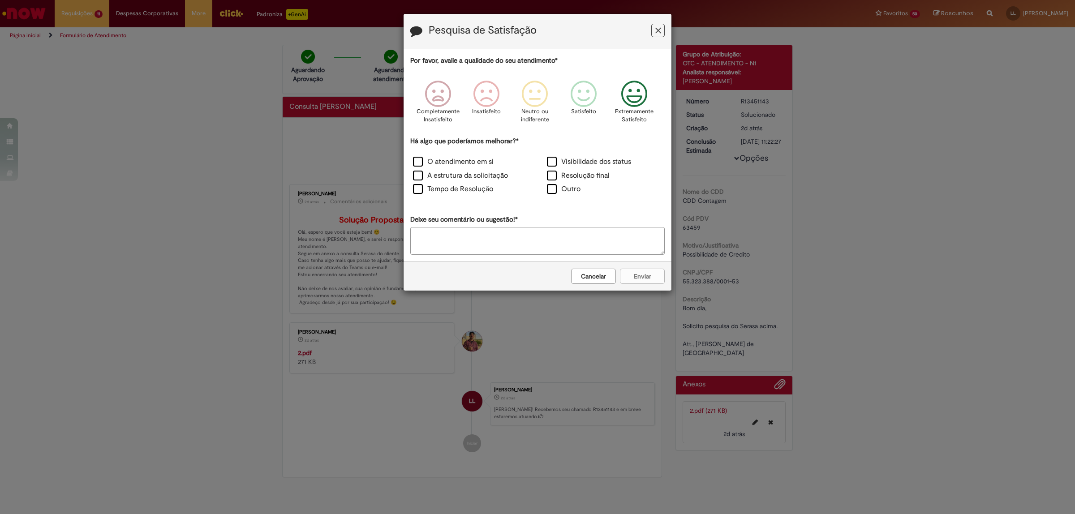
click at [644, 100] on icon "Feedback" at bounding box center [634, 94] width 34 height 27
click at [418, 161] on label "O atendimento em si" at bounding box center [453, 162] width 81 height 10
click at [421, 176] on label "A estrutura da solicitação" at bounding box center [460, 176] width 95 height 10
click at [424, 190] on label "Tempo de Resolução" at bounding box center [453, 189] width 80 height 10
click at [644, 274] on button "Enviar" at bounding box center [642, 276] width 45 height 15
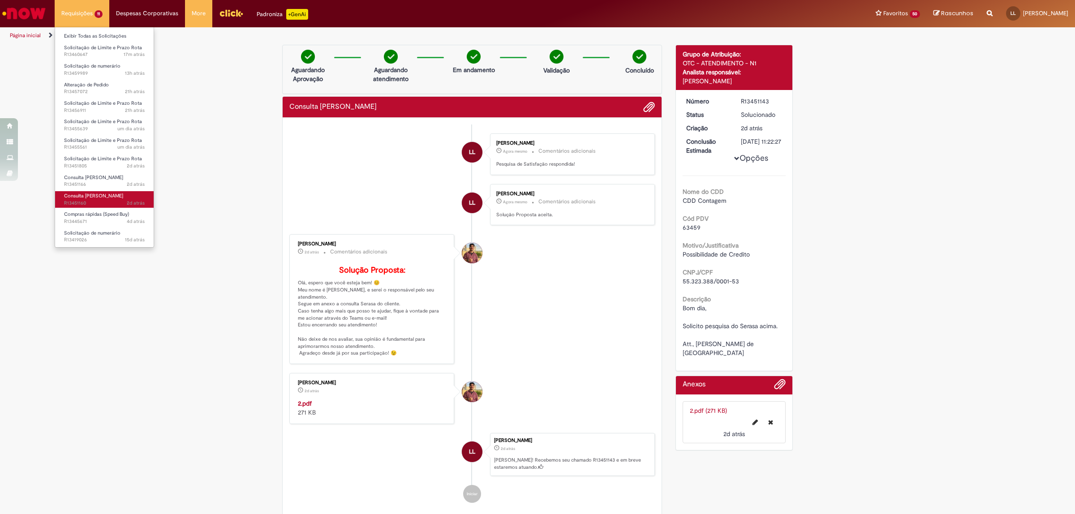
click at [115, 195] on link "Consulta Serasa 2d atrás 2 dias atrás R13451160" at bounding box center [104, 199] width 99 height 17
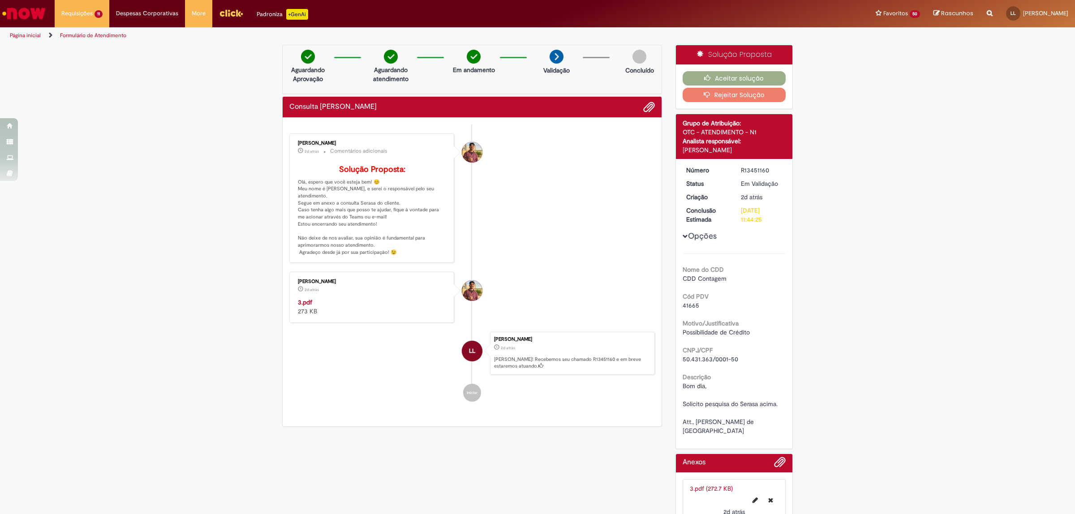
click at [689, 303] on span "41665" at bounding box center [690, 305] width 17 height 8
click at [301, 306] on strong "3.pdf" at bounding box center [305, 302] width 14 height 8
click at [713, 77] on button "Aceitar solução" at bounding box center [733, 78] width 103 height 14
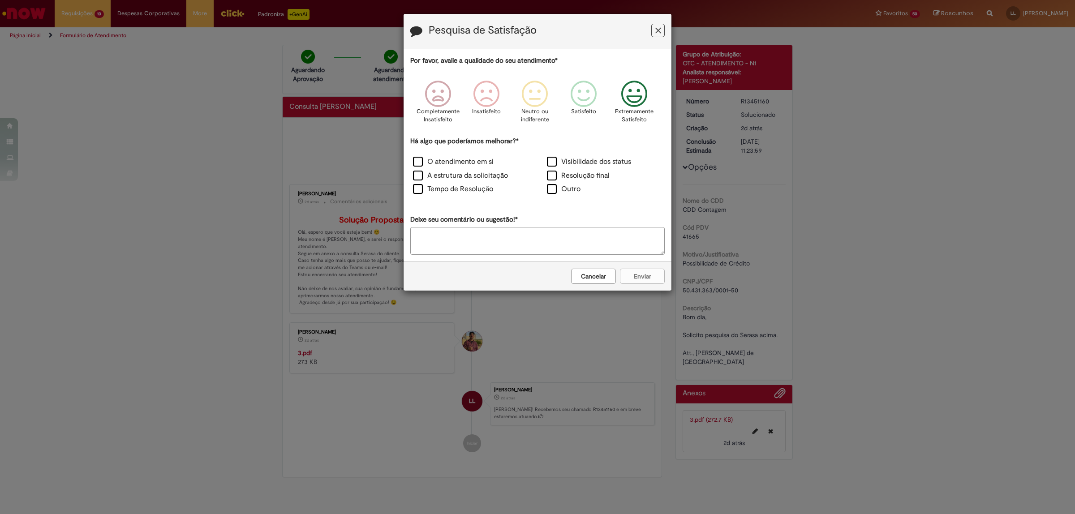
click at [637, 95] on icon "Feedback" at bounding box center [634, 94] width 34 height 27
click at [416, 164] on label "O atendimento em si" at bounding box center [453, 162] width 81 height 10
click at [417, 176] on label "A estrutura da solicitação" at bounding box center [460, 176] width 95 height 10
click at [419, 187] on label "Tempo de Resolução" at bounding box center [453, 189] width 80 height 10
drag, startPoint x: 641, startPoint y: 267, endPoint x: 647, endPoint y: 270, distance: 6.8
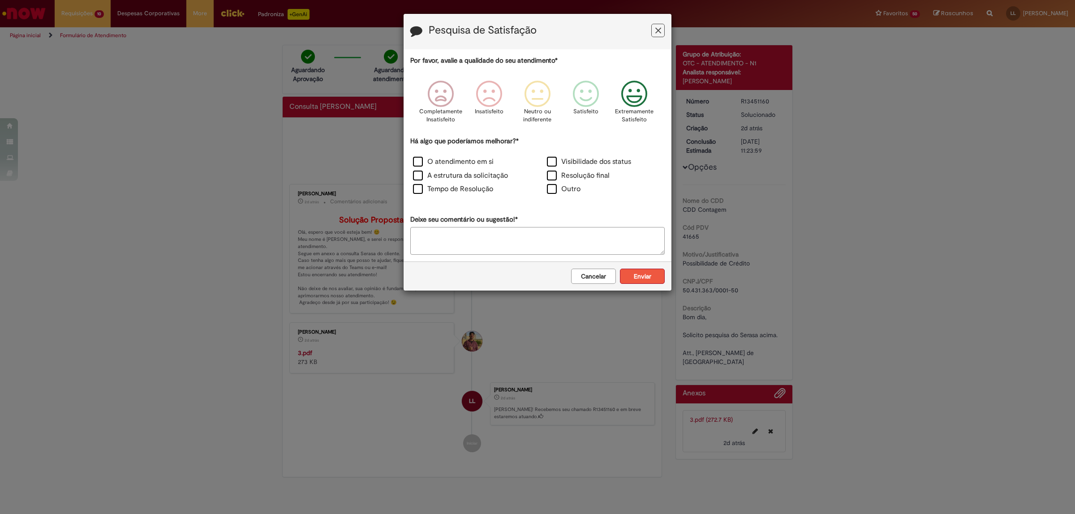
click at [647, 270] on div "Cancelar Enviar" at bounding box center [537, 275] width 268 height 29
click at [638, 275] on button "Enviar" at bounding box center [642, 276] width 45 height 15
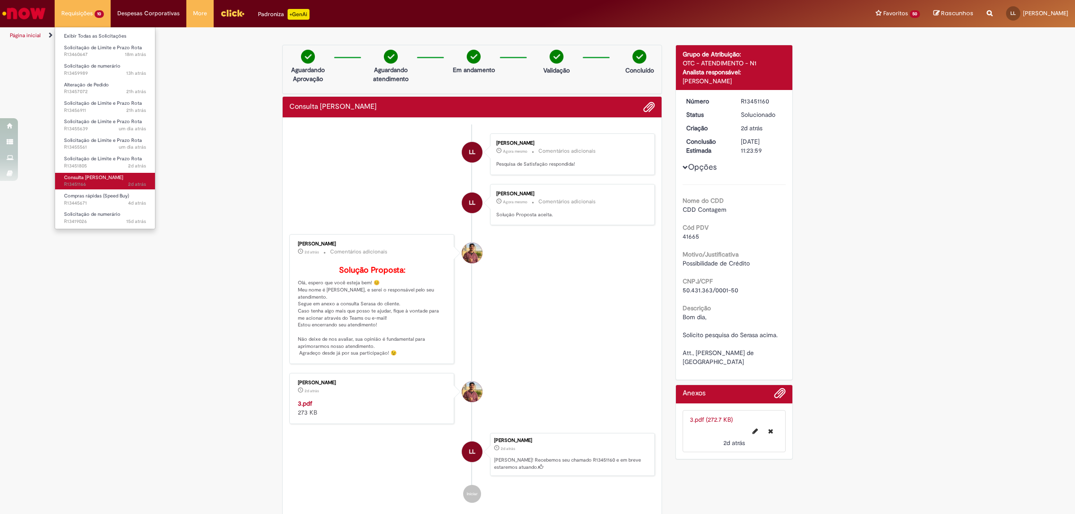
click at [124, 177] on link "Consulta Serasa 2d atrás 2 dias atrás R13451166" at bounding box center [105, 181] width 100 height 17
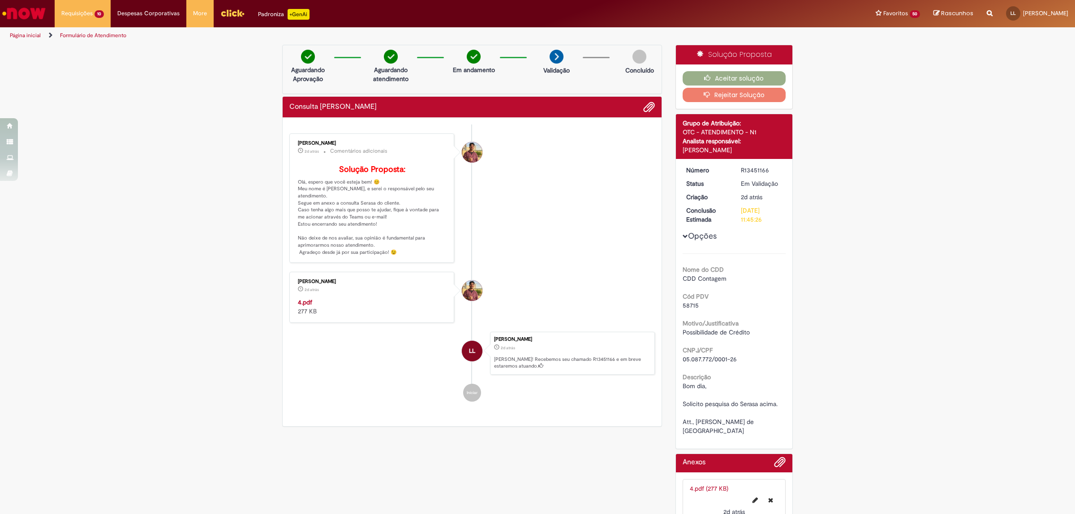
click at [688, 305] on span "58715" at bounding box center [690, 305] width 16 height 8
click at [304, 306] on strong "4.pdf" at bounding box center [305, 302] width 14 height 8
click at [227, 375] on div "Verificar Código de Barras Aguardando Aprovação Aguardando atendimento Em andam…" at bounding box center [537, 289] width 1075 height 488
click at [733, 75] on button "Aceitar solução" at bounding box center [733, 78] width 103 height 14
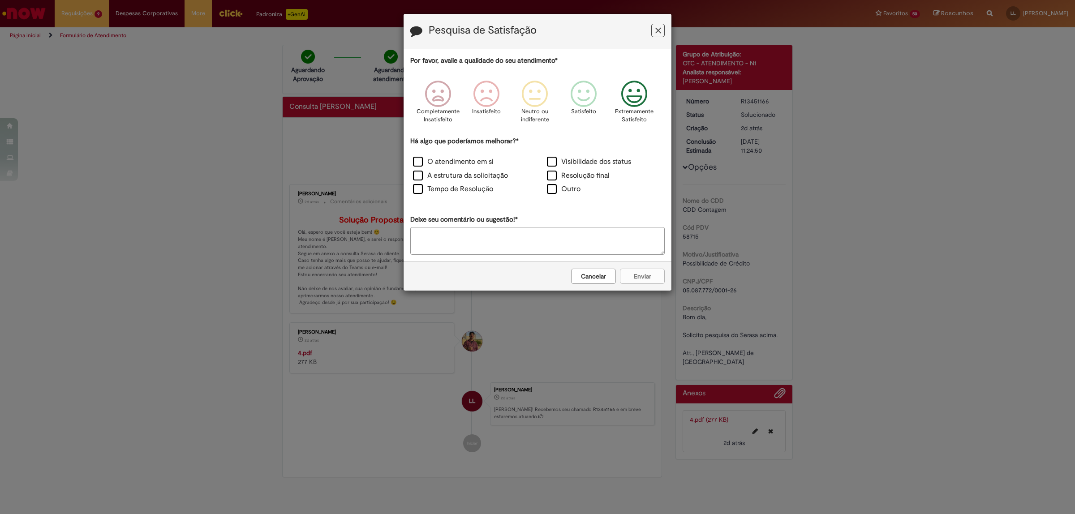
drag, startPoint x: 646, startPoint y: 92, endPoint x: 639, endPoint y: 94, distance: 6.8
click at [643, 92] on icon "Feedback" at bounding box center [634, 94] width 34 height 27
click at [415, 160] on label "O atendimento em si" at bounding box center [453, 162] width 81 height 10
click at [421, 171] on label "A estrutura da solicitação" at bounding box center [460, 176] width 95 height 10
click at [420, 189] on label "Tempo de Resolução" at bounding box center [453, 189] width 80 height 10
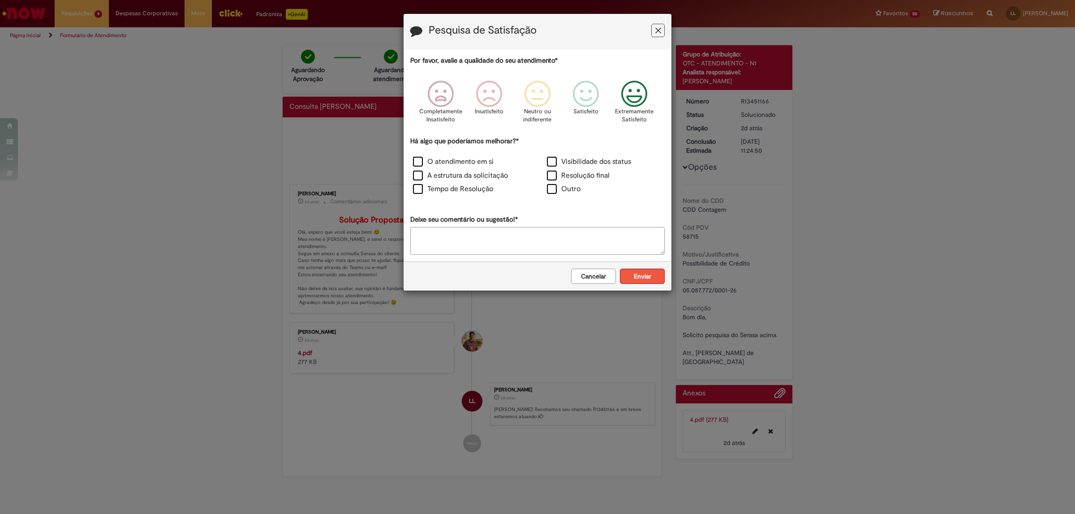
click at [654, 283] on button "Enviar" at bounding box center [642, 276] width 45 height 15
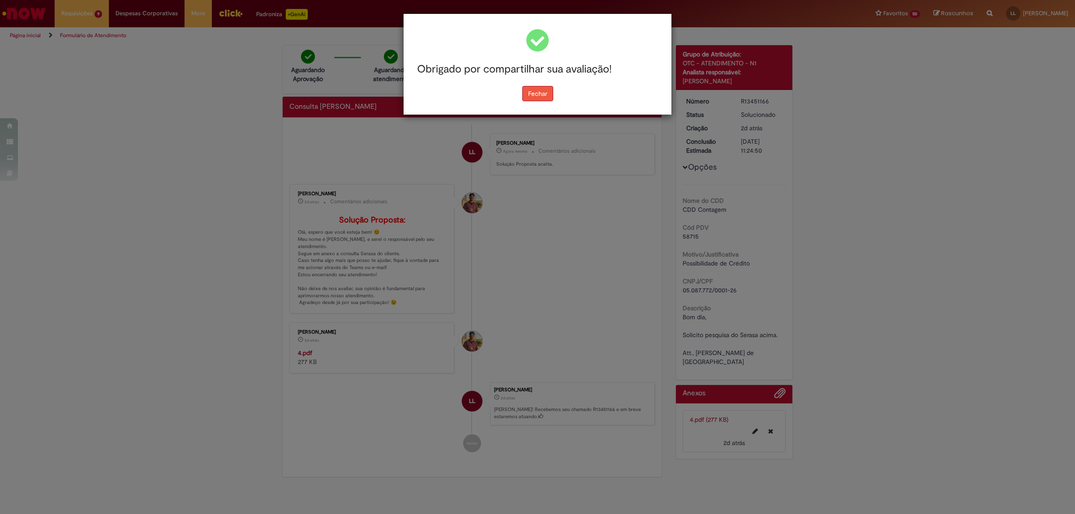
click at [538, 94] on button "Fechar" at bounding box center [537, 93] width 31 height 15
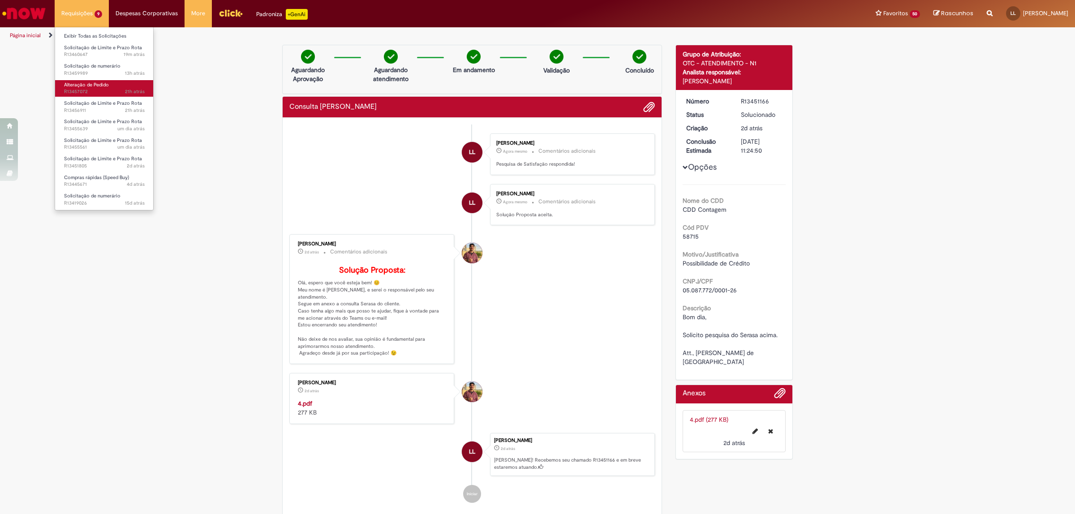
click at [101, 83] on span "Alteração de Pedido" at bounding box center [86, 84] width 45 height 7
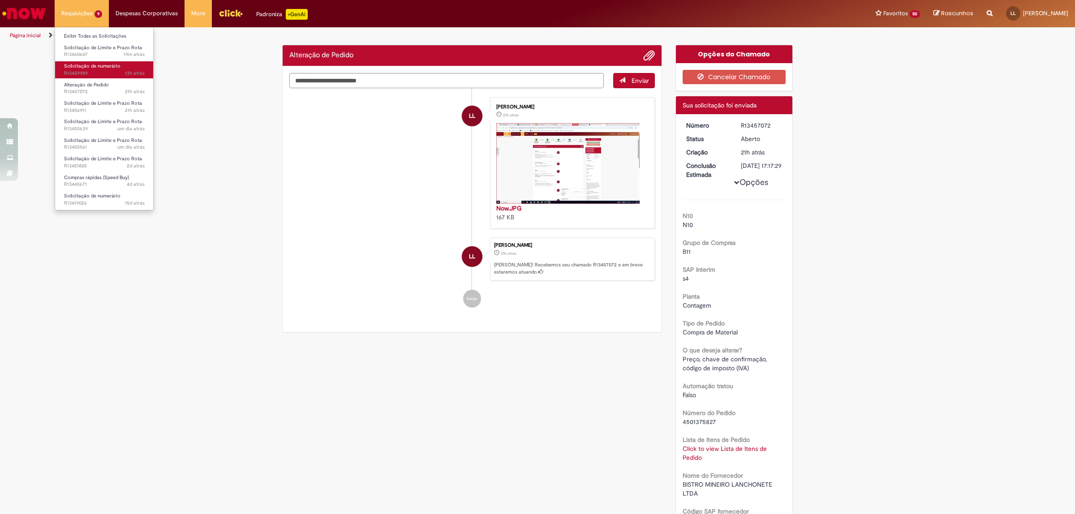
click at [94, 69] on span "Solicitação de numerário" at bounding box center [92, 66] width 56 height 7
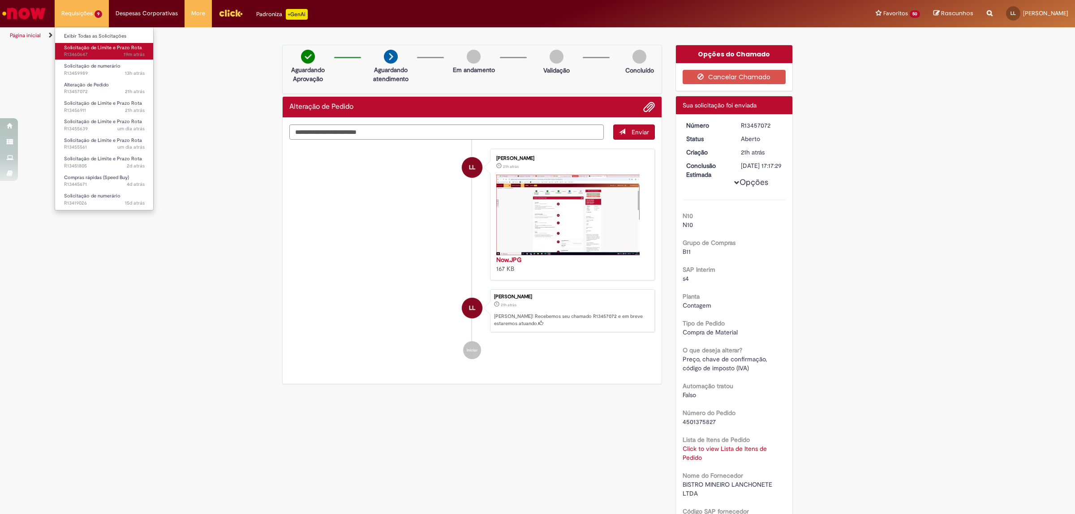
click at [88, 52] on span "19m atrás 19 minutos atrás R13460647" at bounding box center [104, 54] width 81 height 7
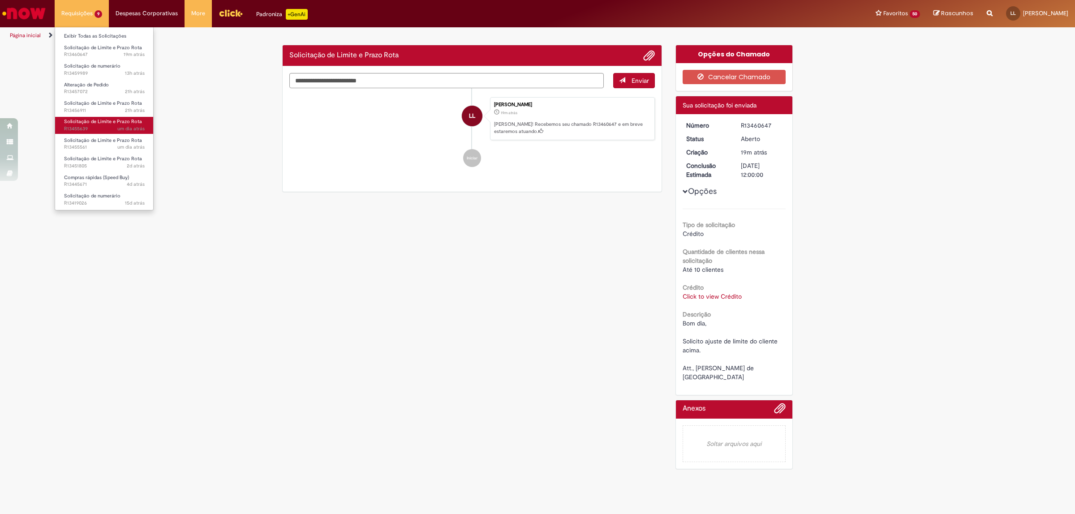
click at [111, 125] on link "Solicitação de Limite e Prazo Rota um dia atrás um dia atrás R13455639" at bounding box center [104, 125] width 99 height 17
click at [121, 140] on span "Solicitação de Limite e Prazo Rota" at bounding box center [103, 140] width 78 height 7
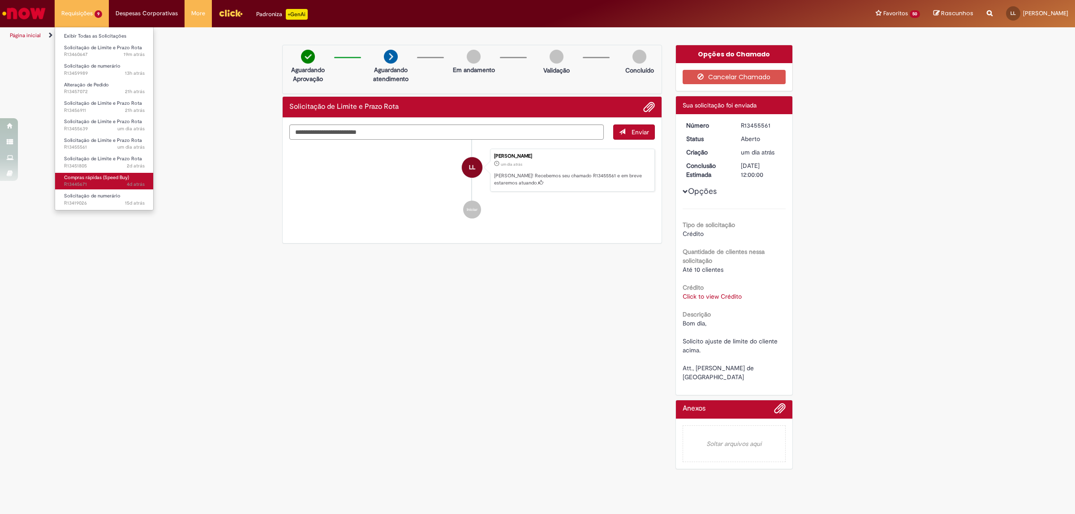
click at [116, 180] on span "Compras rápidas (Speed Buy)" at bounding box center [96, 177] width 65 height 7
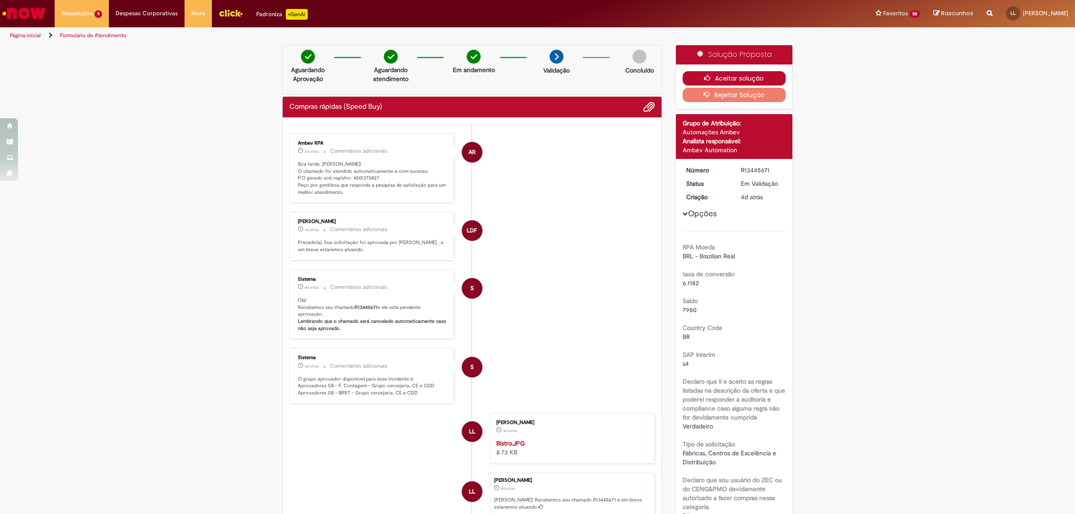
click at [733, 81] on button "Aceitar solução" at bounding box center [733, 78] width 103 height 14
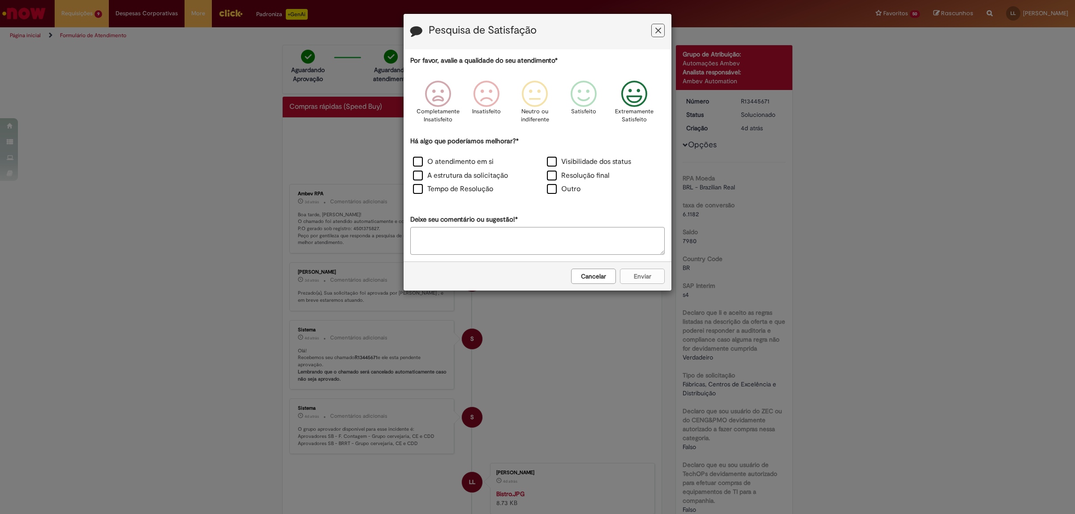
click at [627, 100] on icon "Feedback" at bounding box center [634, 94] width 34 height 27
click at [419, 158] on label "O atendimento em si" at bounding box center [453, 162] width 81 height 10
click at [419, 173] on label "A estrutura da solicitação" at bounding box center [460, 176] width 95 height 10
click at [419, 184] on div "Tempo de Resolução" at bounding box center [470, 190] width 134 height 14
click at [644, 274] on button "Enviar" at bounding box center [642, 276] width 45 height 15
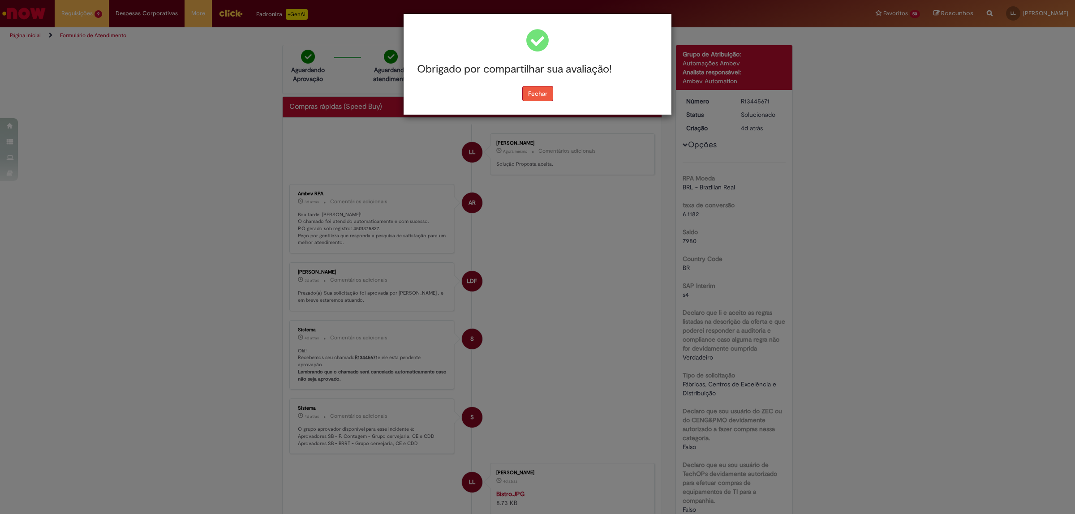
click at [540, 86] on button "Fechar" at bounding box center [537, 93] width 31 height 15
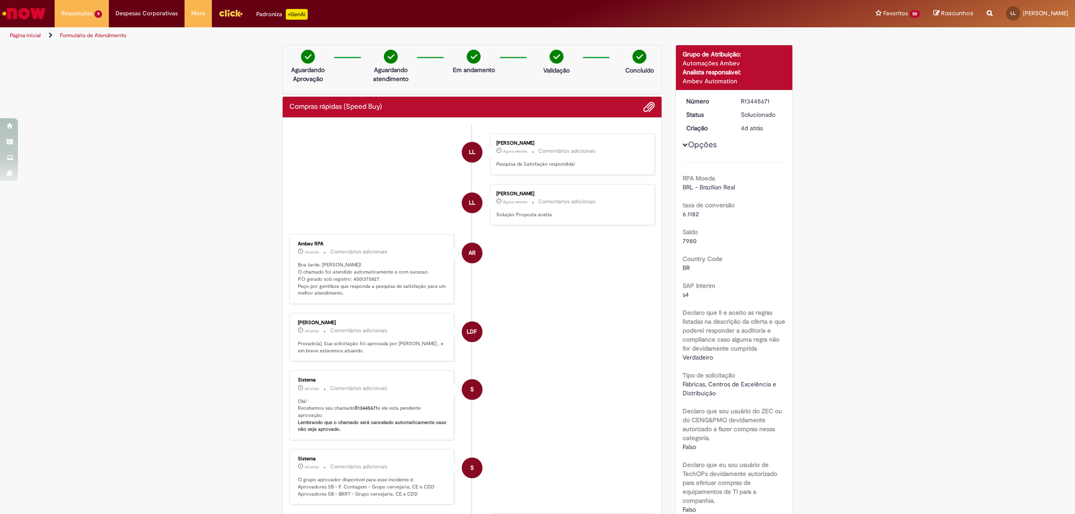
click at [28, 36] on link "Página inicial" at bounding box center [25, 35] width 31 height 7
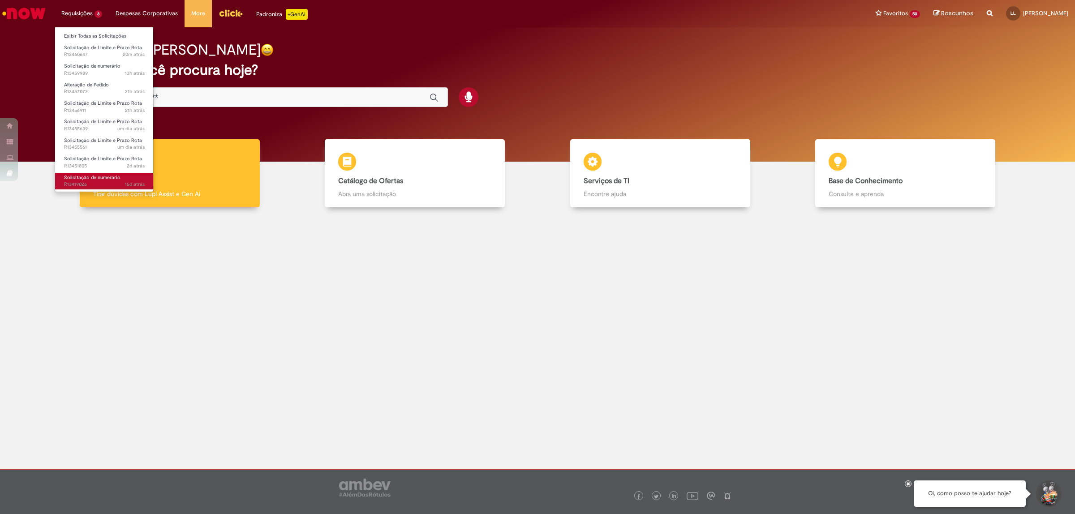
click at [130, 177] on link "Solicitação de numerário 15d atrás 15 dias atrás R13419026" at bounding box center [104, 181] width 99 height 17
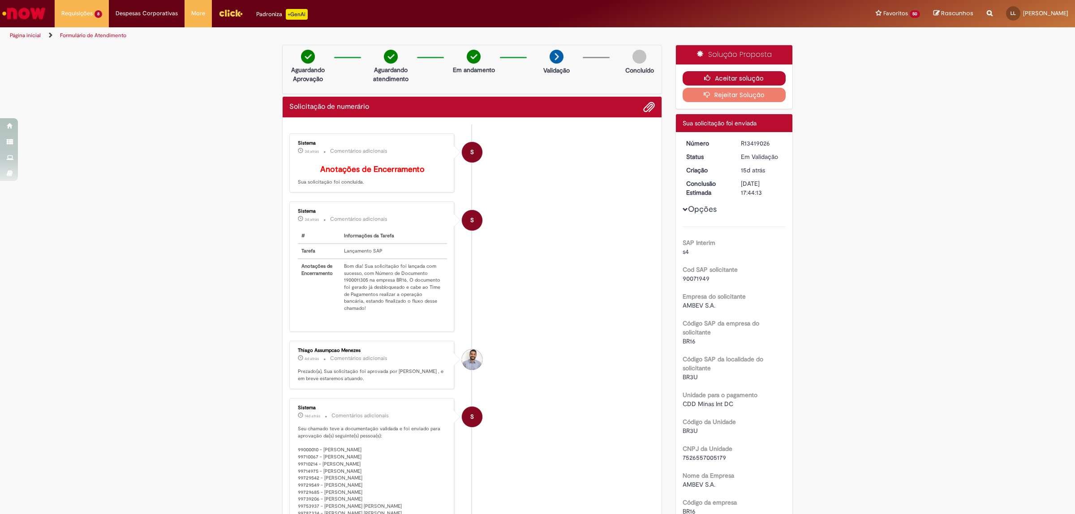
click at [717, 79] on button "Aceitar solução" at bounding box center [733, 78] width 103 height 14
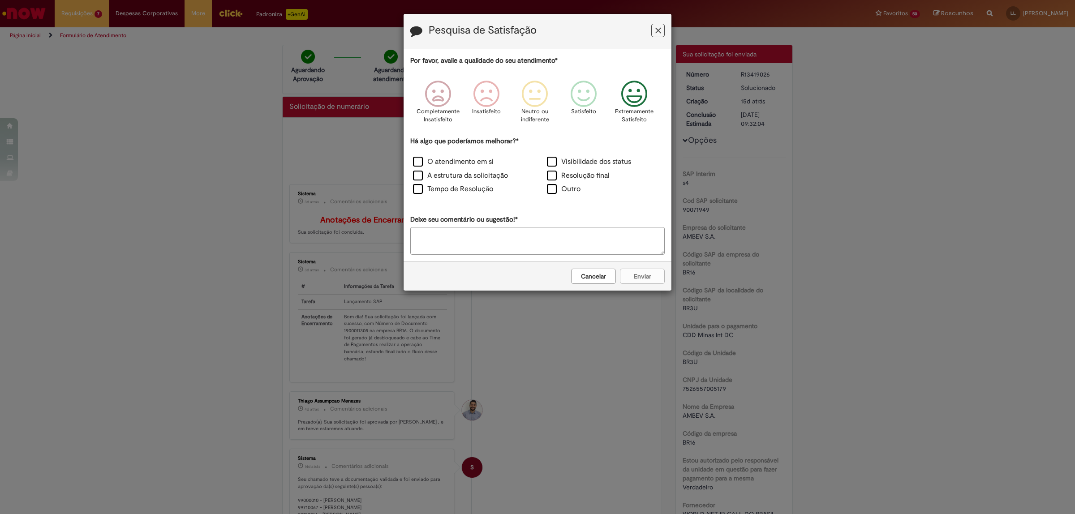
click at [635, 103] on icon "Feedback" at bounding box center [634, 94] width 34 height 27
click at [416, 166] on label "O atendimento em si" at bounding box center [453, 162] width 81 height 10
click at [420, 175] on label "A estrutura da solicitação" at bounding box center [460, 176] width 95 height 10
click at [422, 184] on div "Tempo de Resolução" at bounding box center [470, 190] width 134 height 14
click at [421, 191] on label "Tempo de Resolução" at bounding box center [453, 189] width 80 height 10
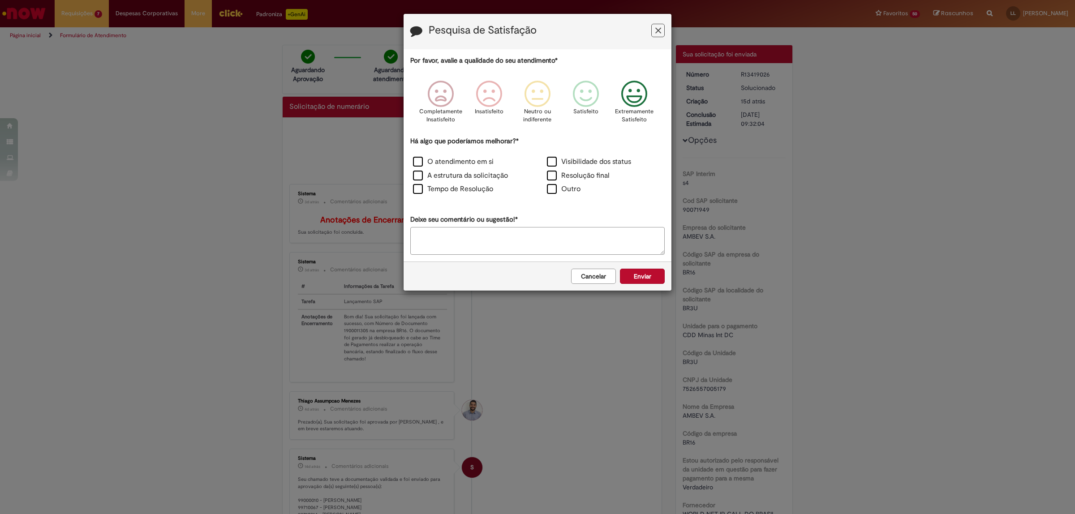
click at [639, 278] on button "Enviar" at bounding box center [642, 276] width 45 height 15
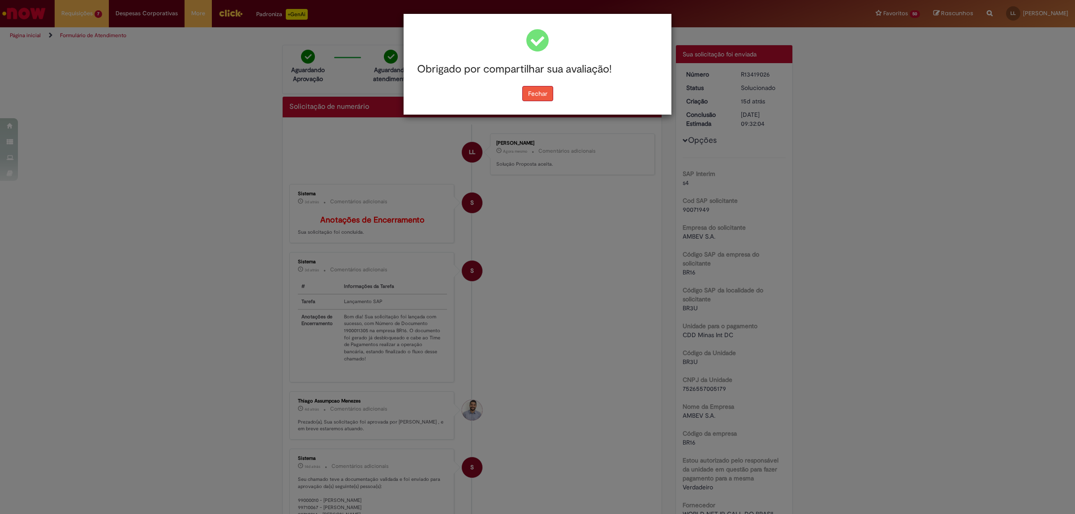
click at [536, 87] on button "Fechar" at bounding box center [537, 93] width 31 height 15
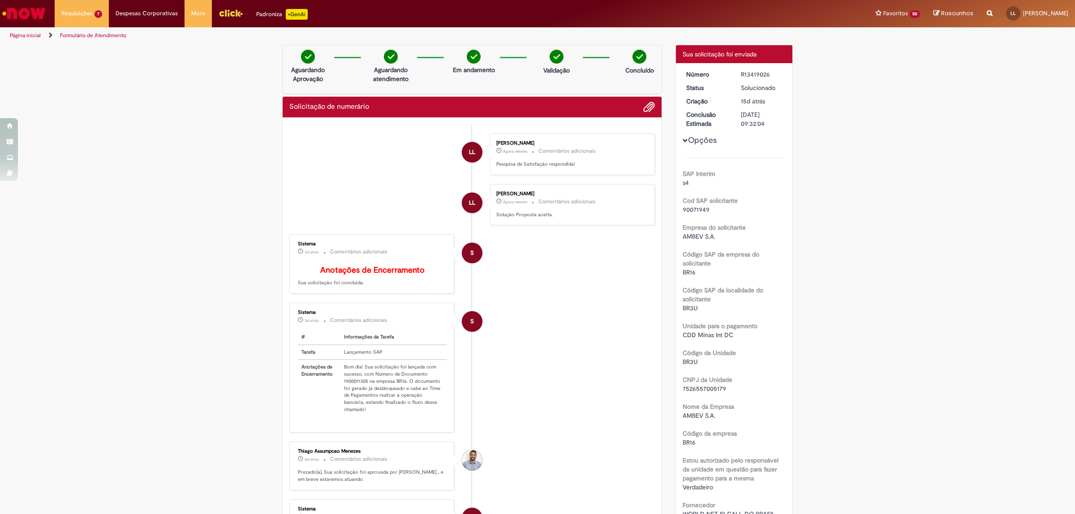
click at [29, 33] on link "Página inicial" at bounding box center [25, 35] width 31 height 7
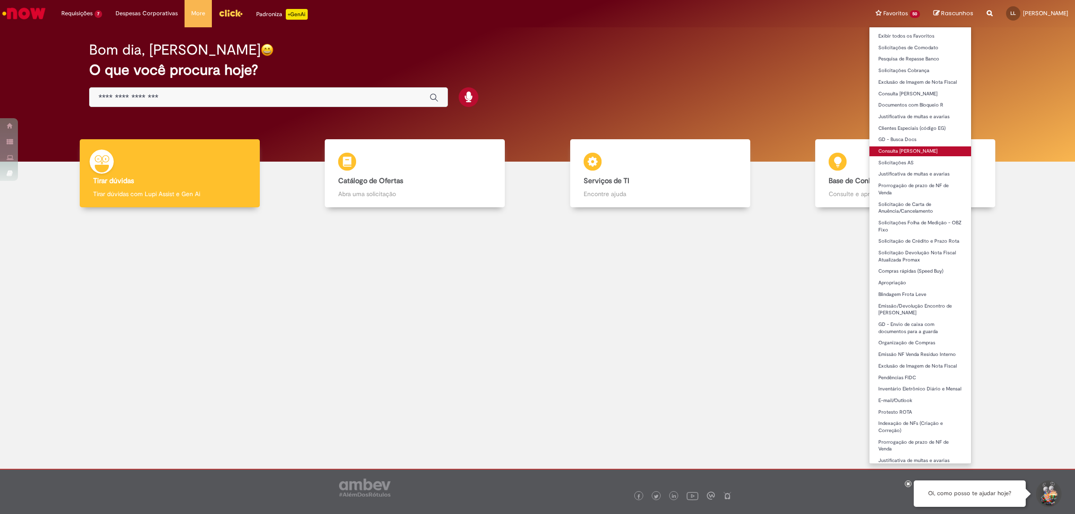
click at [859, 152] on link "Consulta [PERSON_NAME]" at bounding box center [920, 151] width 102 height 10
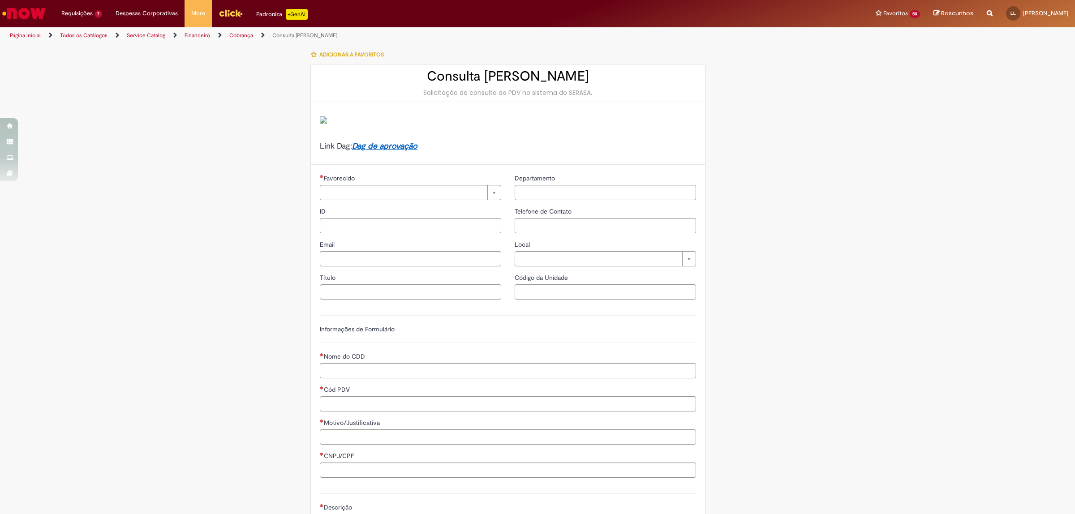
type input "********"
type input "**********"
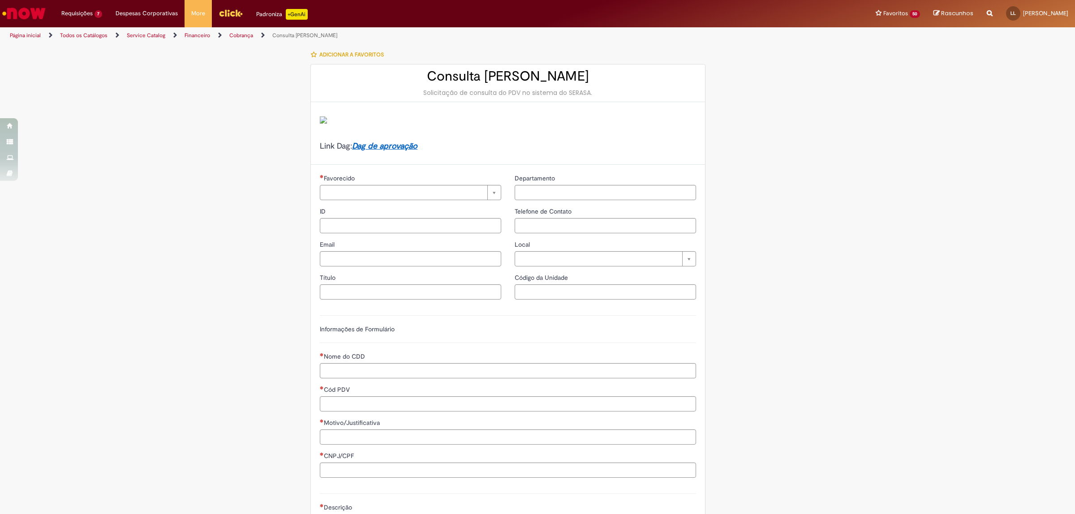
type input "****"
type input "**********"
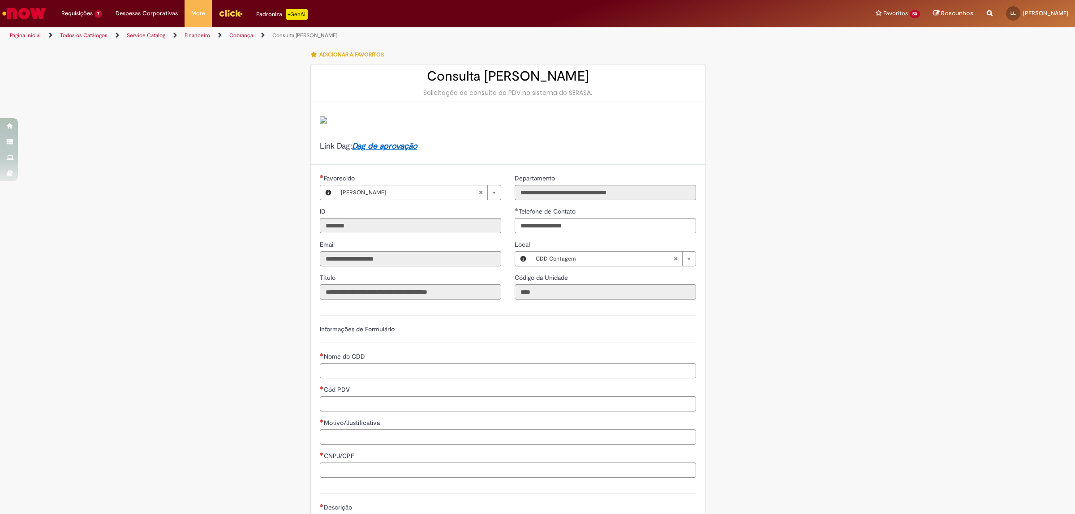
type input "**********"
click at [386, 368] on input "Nome do CDD" at bounding box center [508, 370] width 376 height 15
type input "**********"
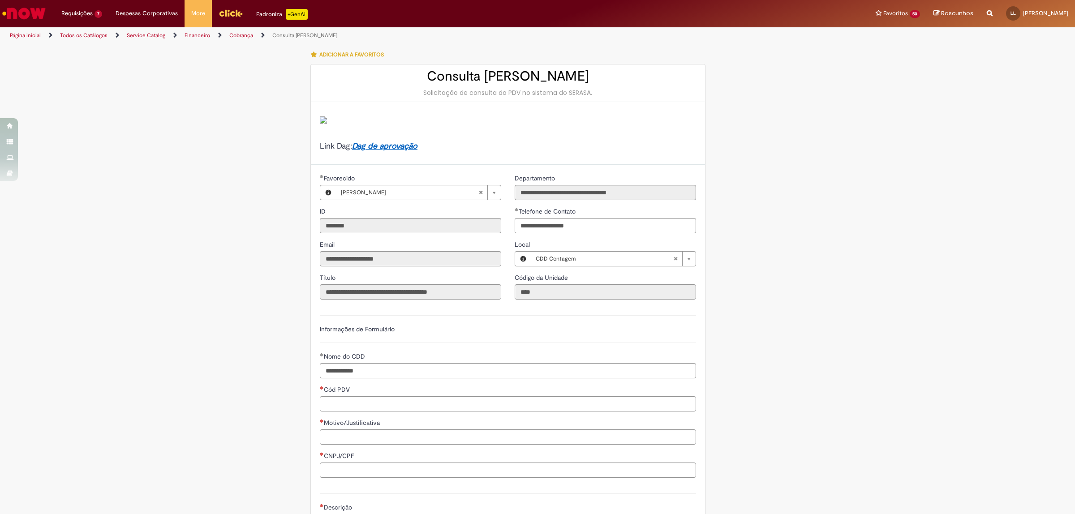
click at [355, 406] on input "Cód PDV" at bounding box center [508, 403] width 376 height 15
paste input "*****"
type input "*****"
click at [439, 402] on input "*****" at bounding box center [508, 403] width 376 height 15
click at [393, 411] on div "CNPJ/CPF" at bounding box center [508, 456] width 376 height 11
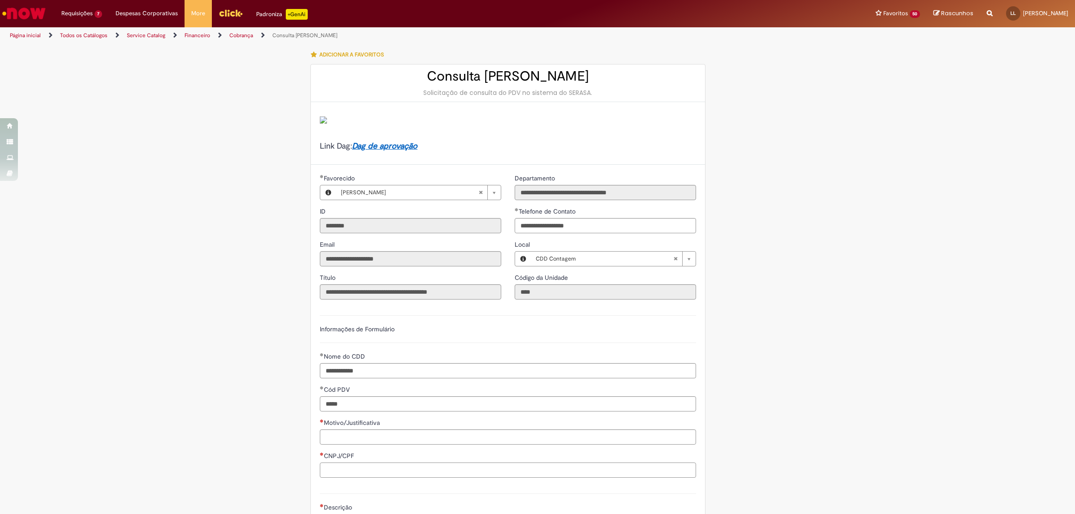
click at [393, 411] on input "CNPJ/CPF" at bounding box center [508, 470] width 376 height 15
paste input "**********"
type input "**********"
click at [379, 411] on input "Motivo/Justificativa" at bounding box center [508, 436] width 376 height 15
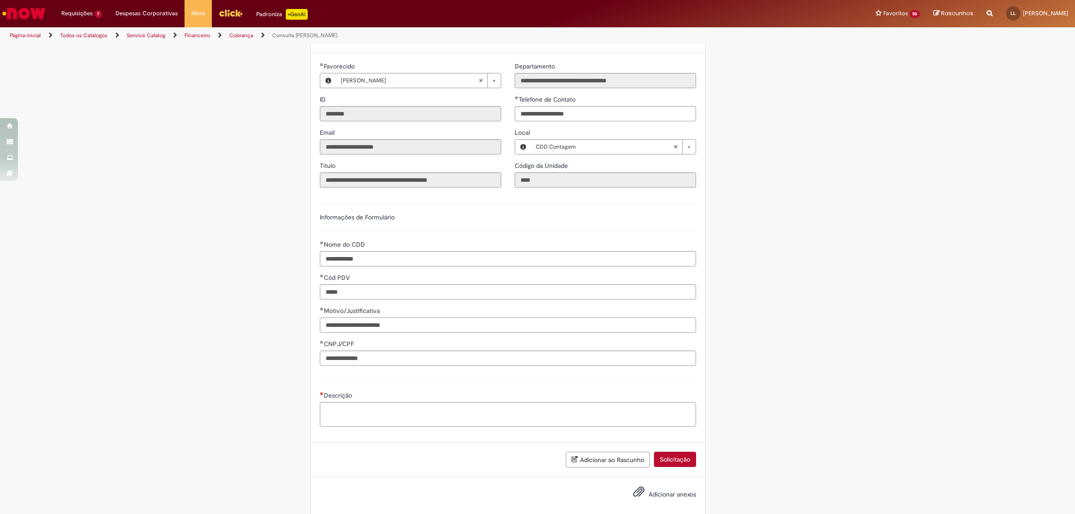
type input "**********"
click at [381, 411] on textarea "Descrição" at bounding box center [508, 414] width 376 height 25
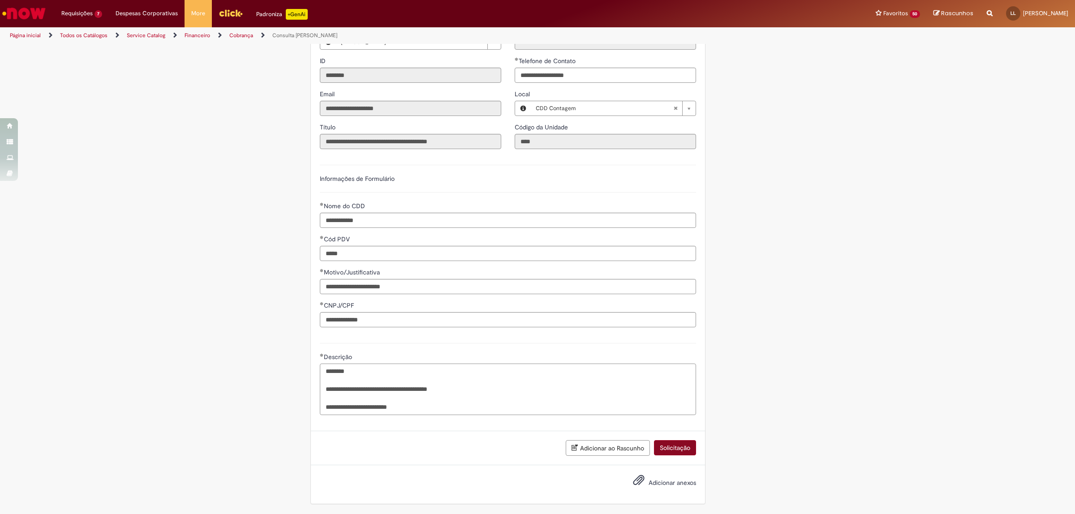
type textarea "**********"
click at [668, 411] on button "Solicitação" at bounding box center [675, 447] width 42 height 15
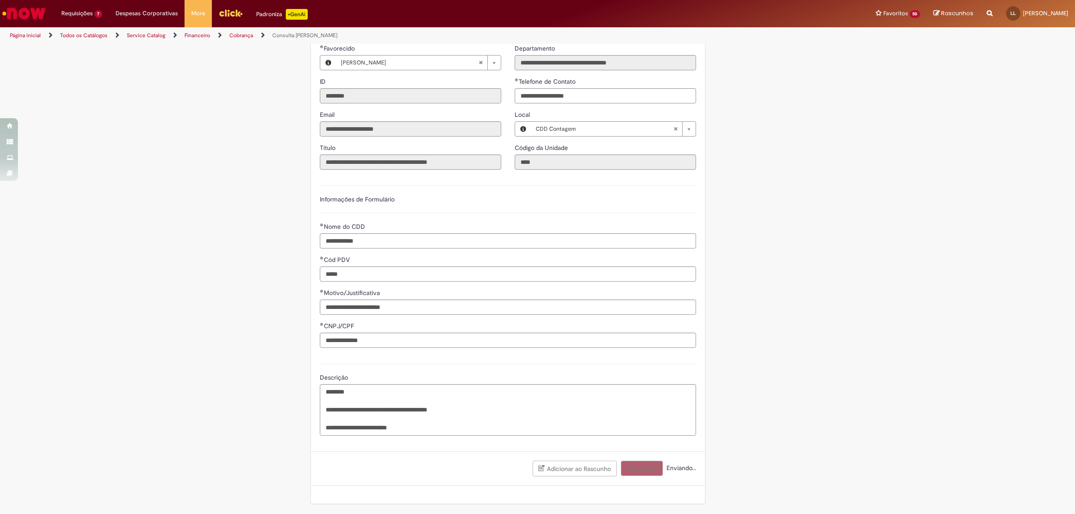
scroll to position [131, 0]
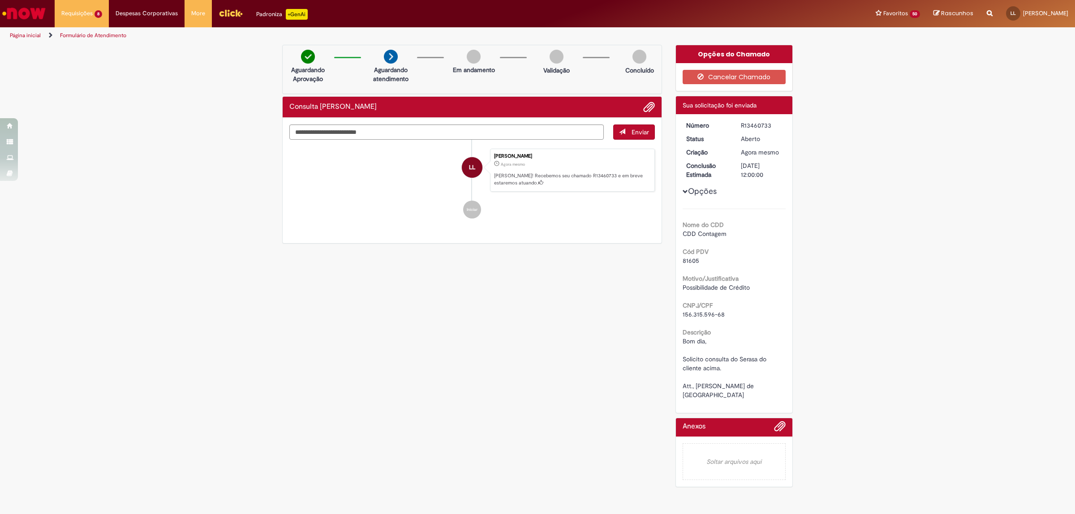
click at [753, 120] on div "Número R13460733 Status [GEOGRAPHIC_DATA] Criação Agora mesmo Agora mesmo Concl…" at bounding box center [734, 263] width 117 height 299
click at [755, 122] on div "R13460733" at bounding box center [762, 125] width 42 height 9
click at [23, 35] on link "Página inicial" at bounding box center [25, 35] width 31 height 7
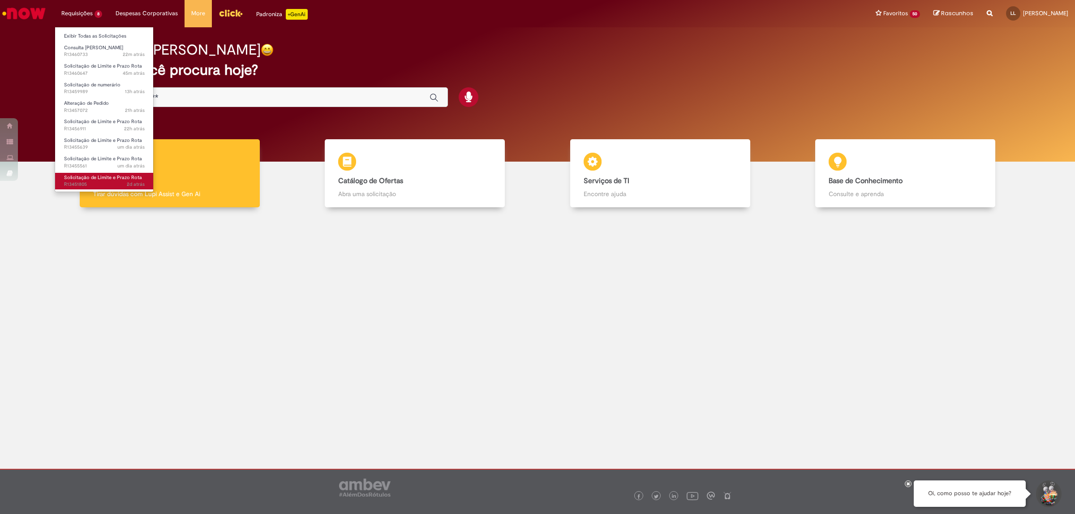
click at [113, 177] on span "Solicitação de Limite e Prazo Rota" at bounding box center [103, 177] width 78 height 7
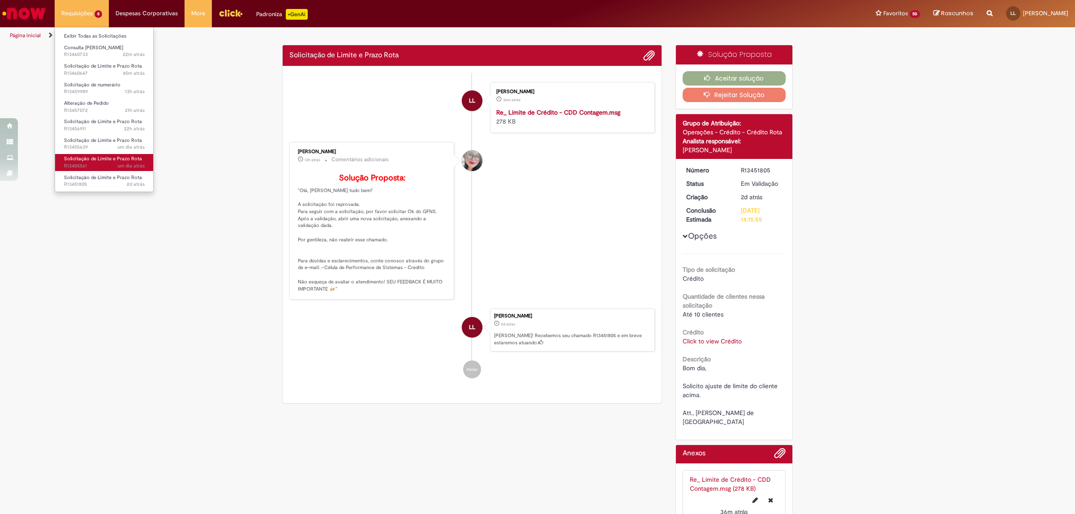
click at [101, 163] on span "um dia atrás um dia atrás R13455561" at bounding box center [104, 166] width 81 height 7
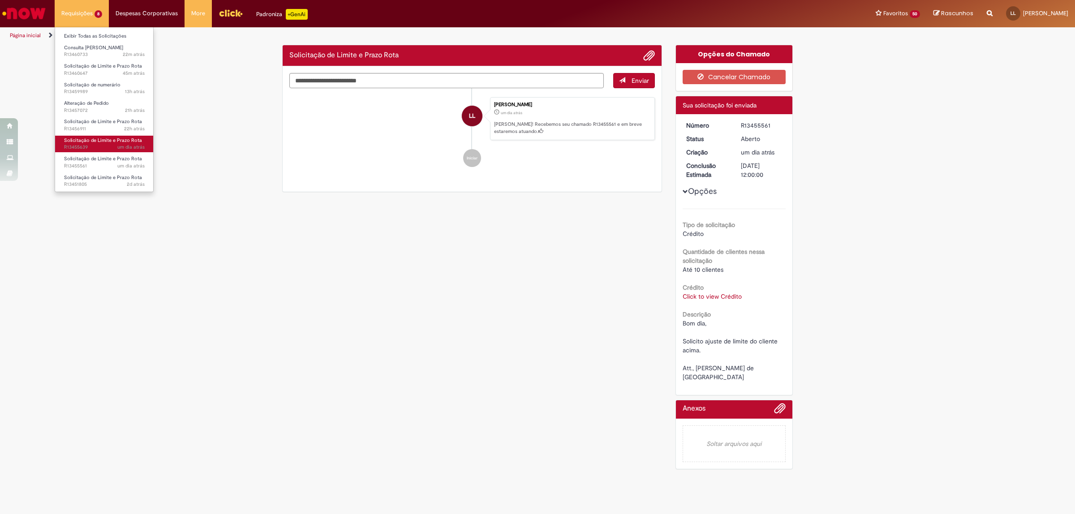
click at [99, 143] on span "Solicitação de Limite e Prazo Rota" at bounding box center [103, 140] width 78 height 7
click at [96, 122] on span "Solicitação de Limite e Prazo Rota" at bounding box center [103, 121] width 78 height 7
click at [92, 99] on link "Alteração de Pedido 22h atrás 22 horas atrás R13457072" at bounding box center [104, 107] width 99 height 17
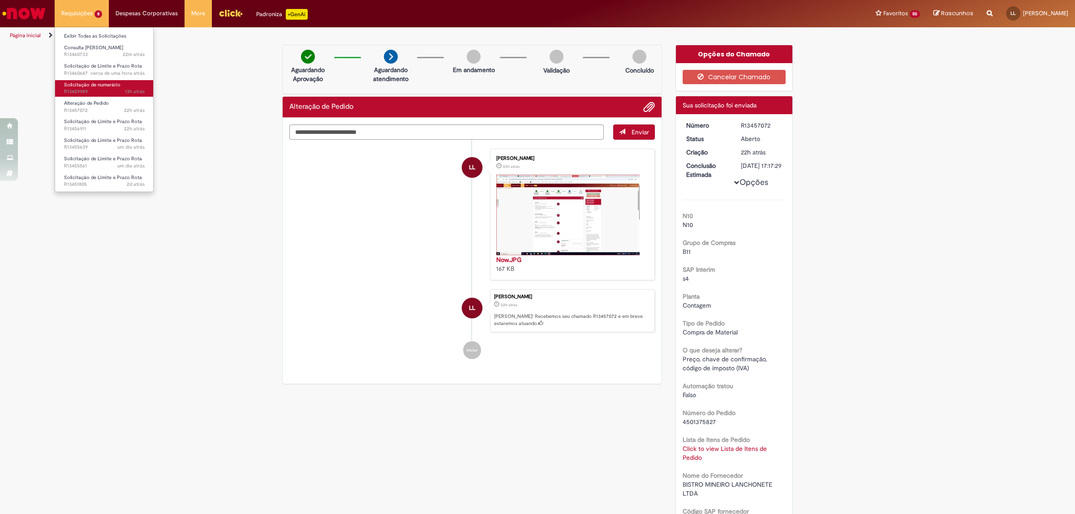
click at [84, 82] on span "Solicitação de numerário" at bounding box center [92, 84] width 56 height 7
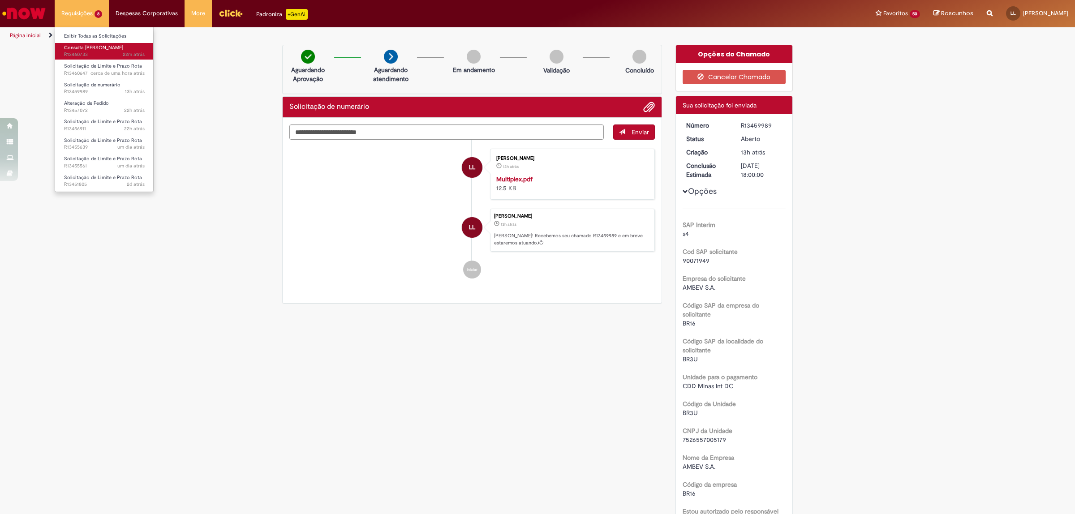
click at [75, 53] on span "22m atrás 22 minutos atrás R13460733" at bounding box center [104, 54] width 81 height 7
